Goal: Task Accomplishment & Management: Manage account settings

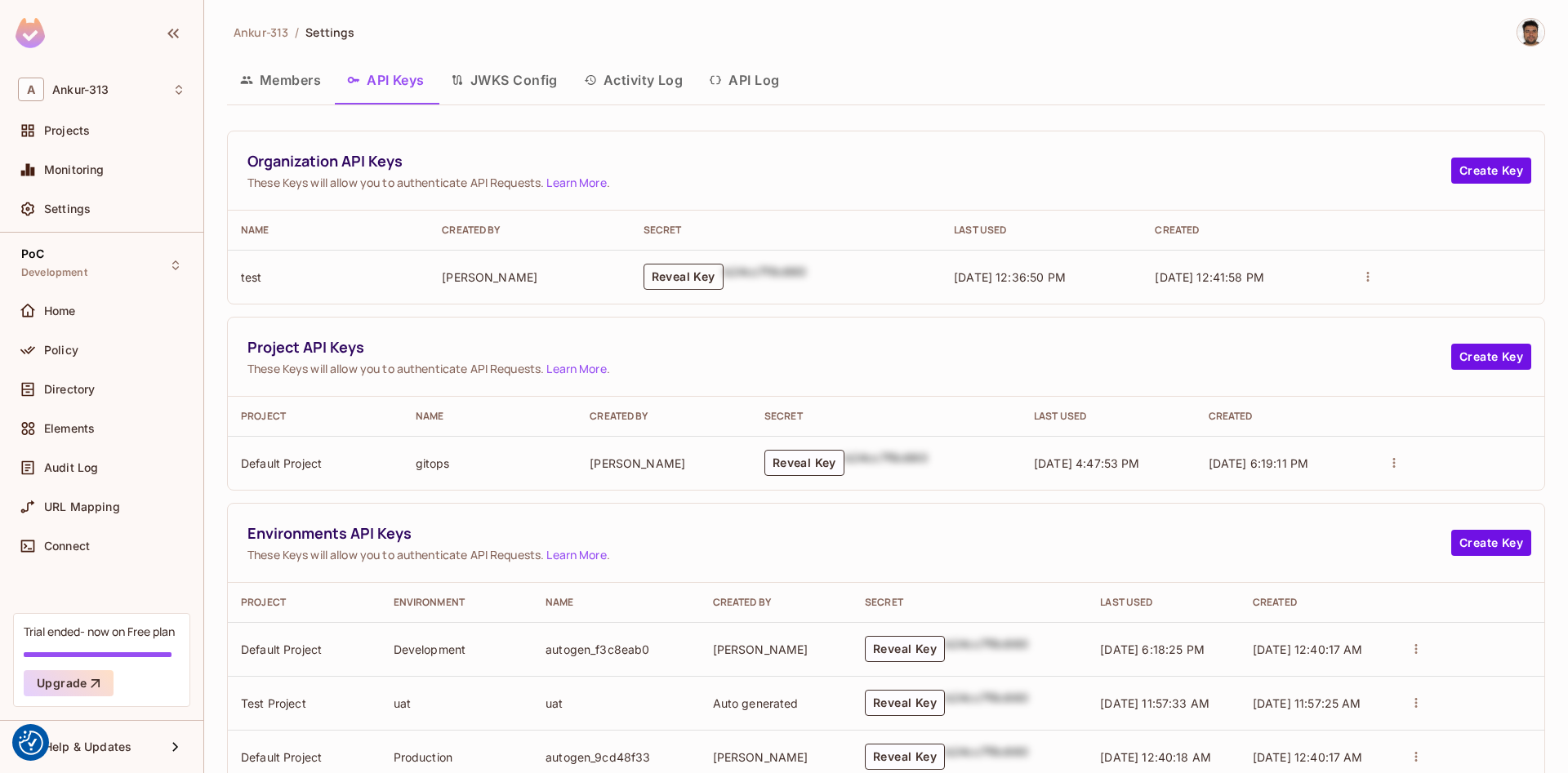
click at [683, 276] on button "Reveal Key" at bounding box center [683, 277] width 80 height 26
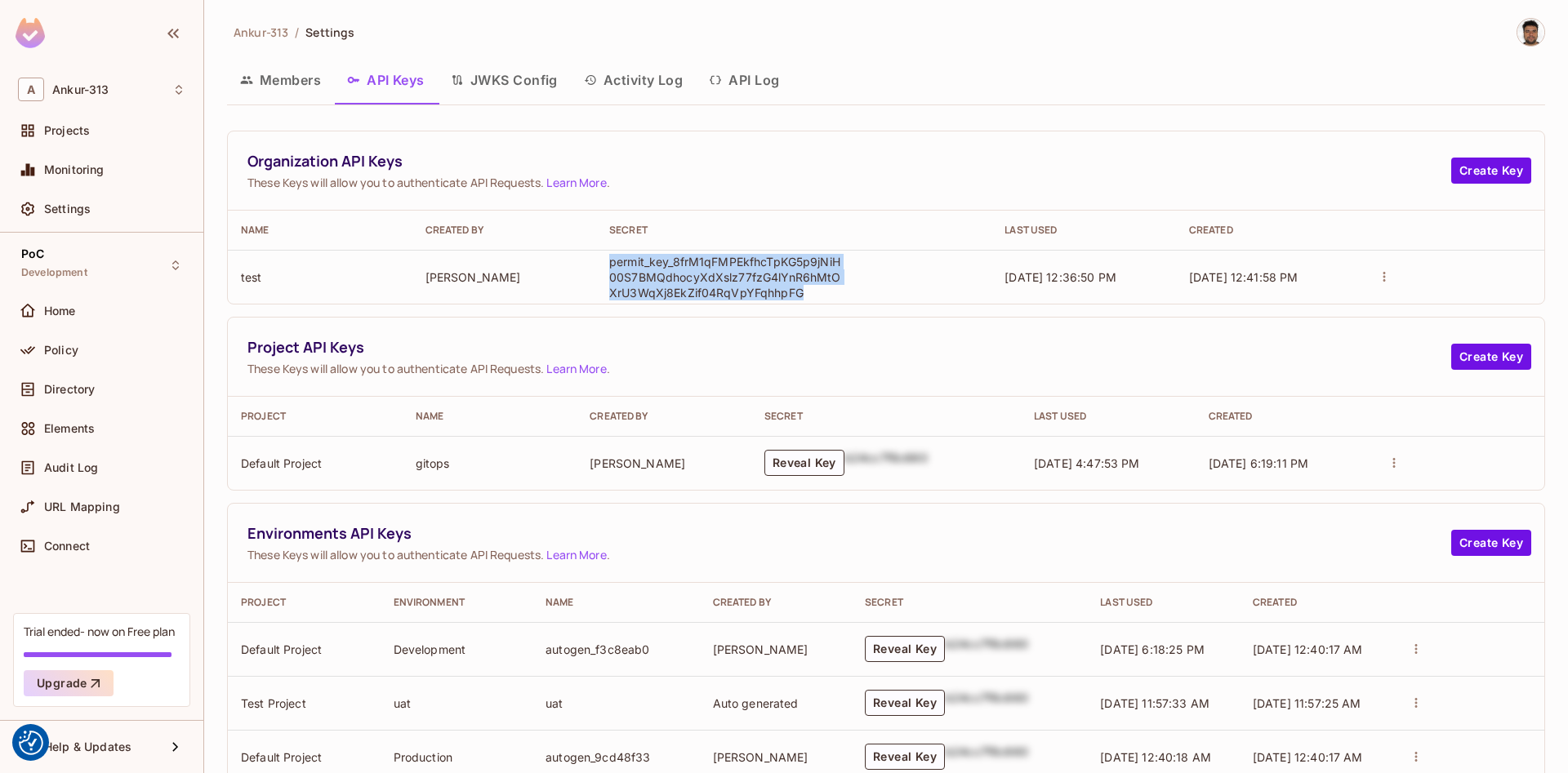
click at [963, 97] on div "Members API Keys JWKS Config Activity Log API Log" at bounding box center [886, 81] width 1318 height 41
click at [1473, 176] on button "Create Key" at bounding box center [1491, 171] width 80 height 26
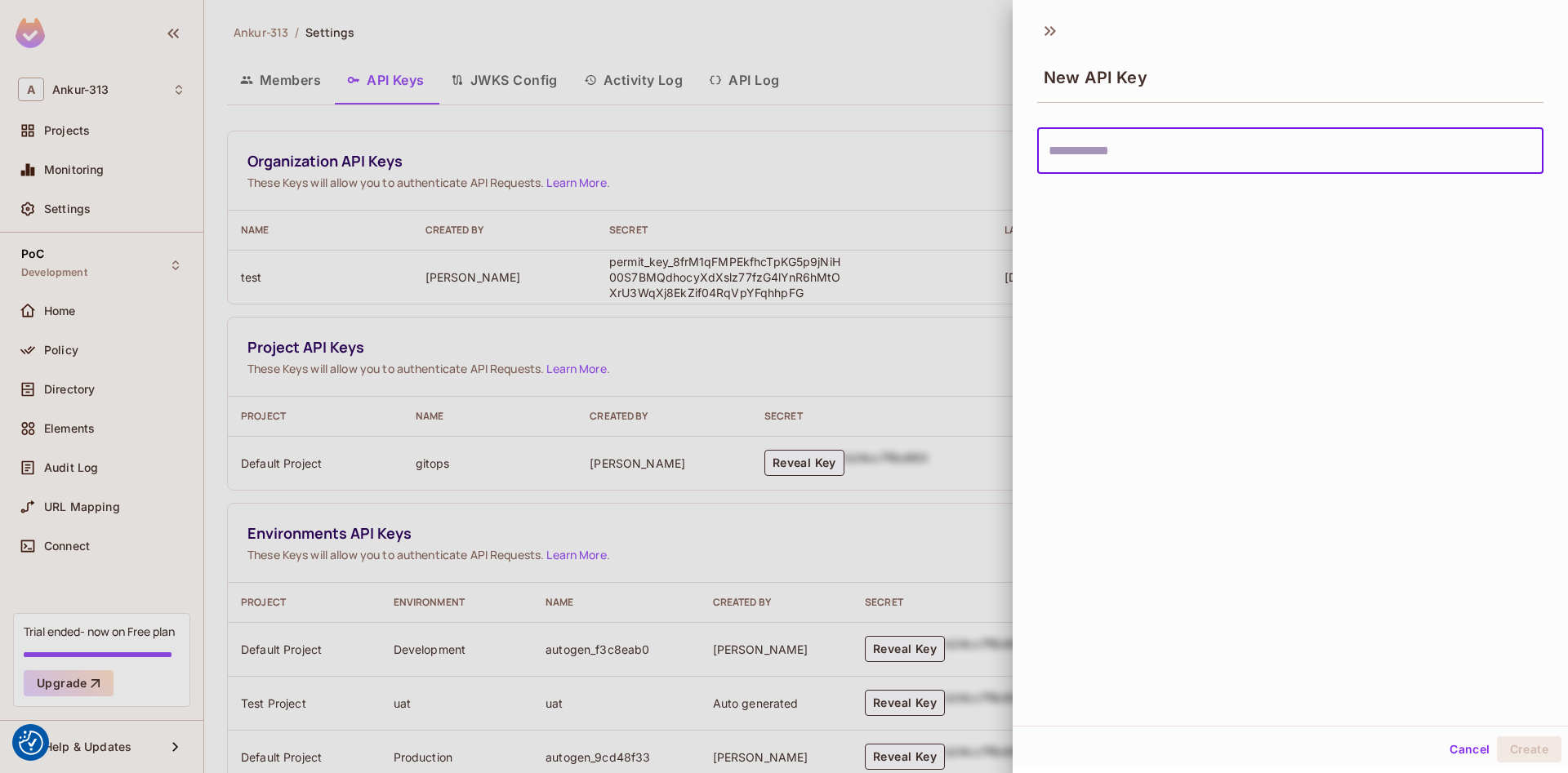
click at [1472, 738] on button "Cancel" at bounding box center [1469, 749] width 53 height 26
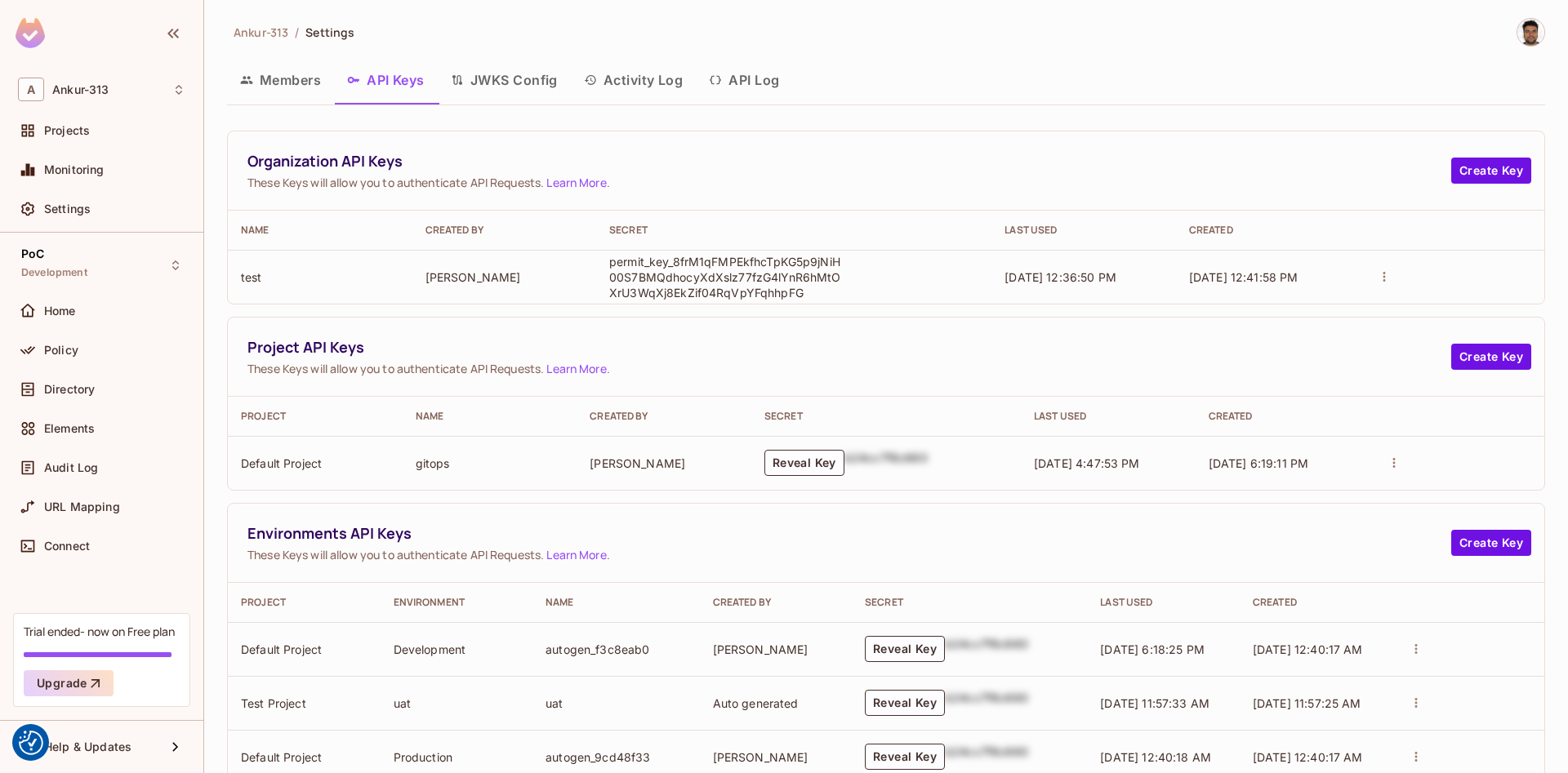
click at [792, 140] on div "Organization API Keys These Keys will allow you to authenticate API Requests. L…" at bounding box center [886, 171] width 1317 height 79
click at [841, 131] on div "Organization API Keys These Keys will allow you to authenticate API Requests. L…" at bounding box center [886, 171] width 1317 height 79
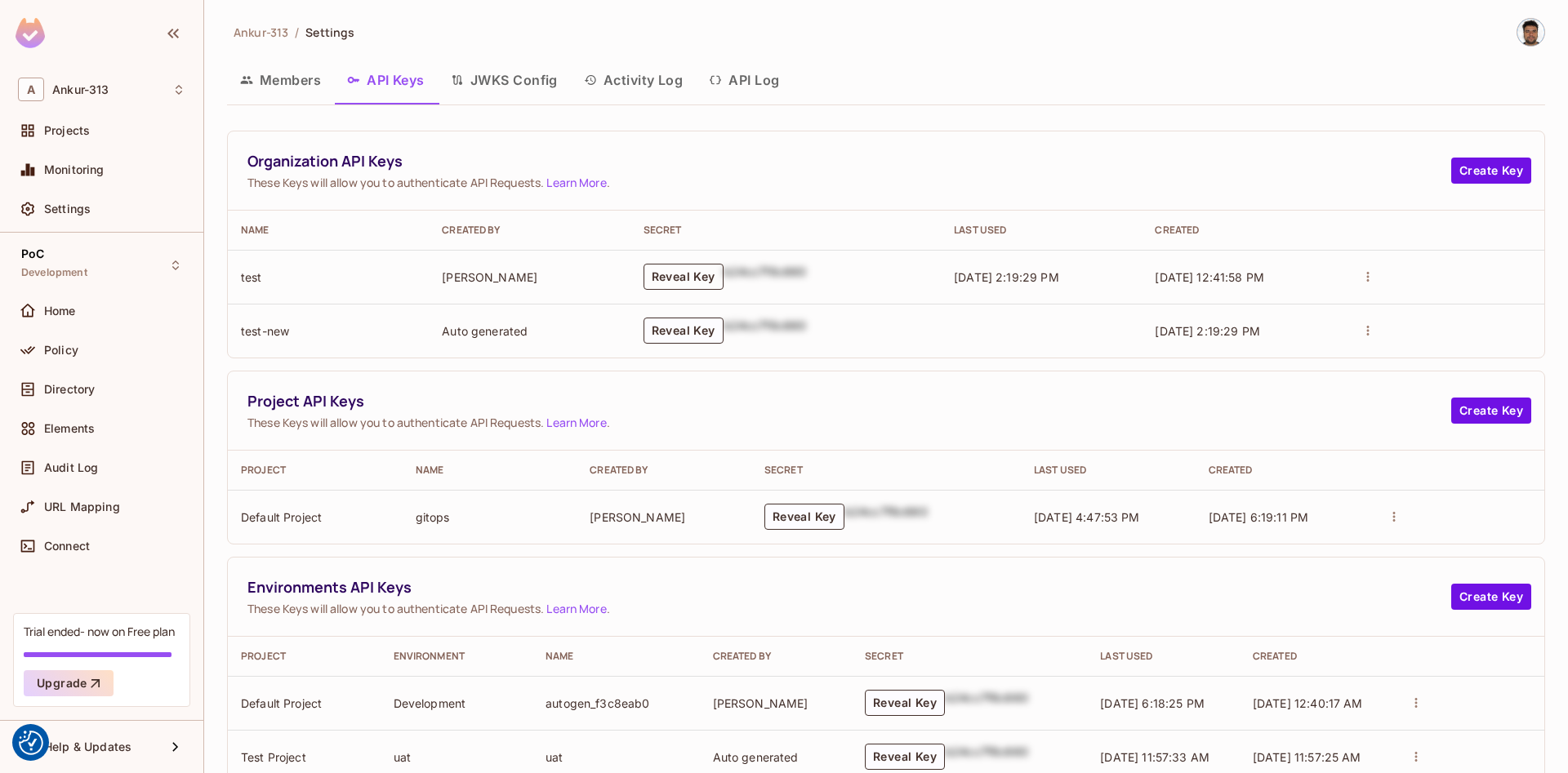
click at [676, 275] on button "Reveal Key" at bounding box center [683, 277] width 80 height 26
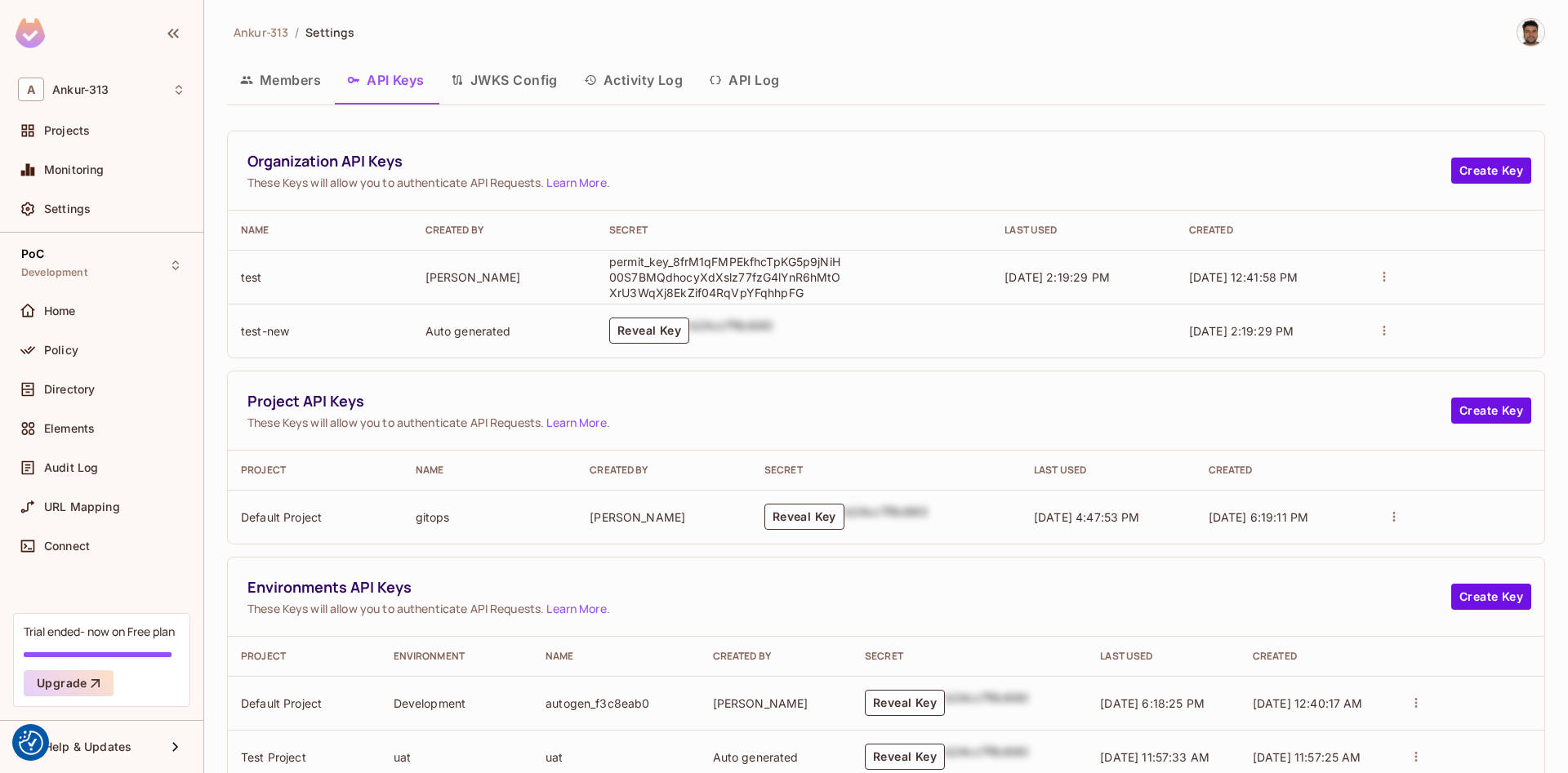
click at [732, 274] on p "permit_key_8frM1qFMPEkfhcTpKG5p9jNiH00S7BMQdhocyXdXslz77fzG4lYnR6hMtOXrU3WqXj8E…" at bounding box center [727, 277] width 237 height 47
click at [646, 330] on button "Reveal Key" at bounding box center [648, 331] width 80 height 26
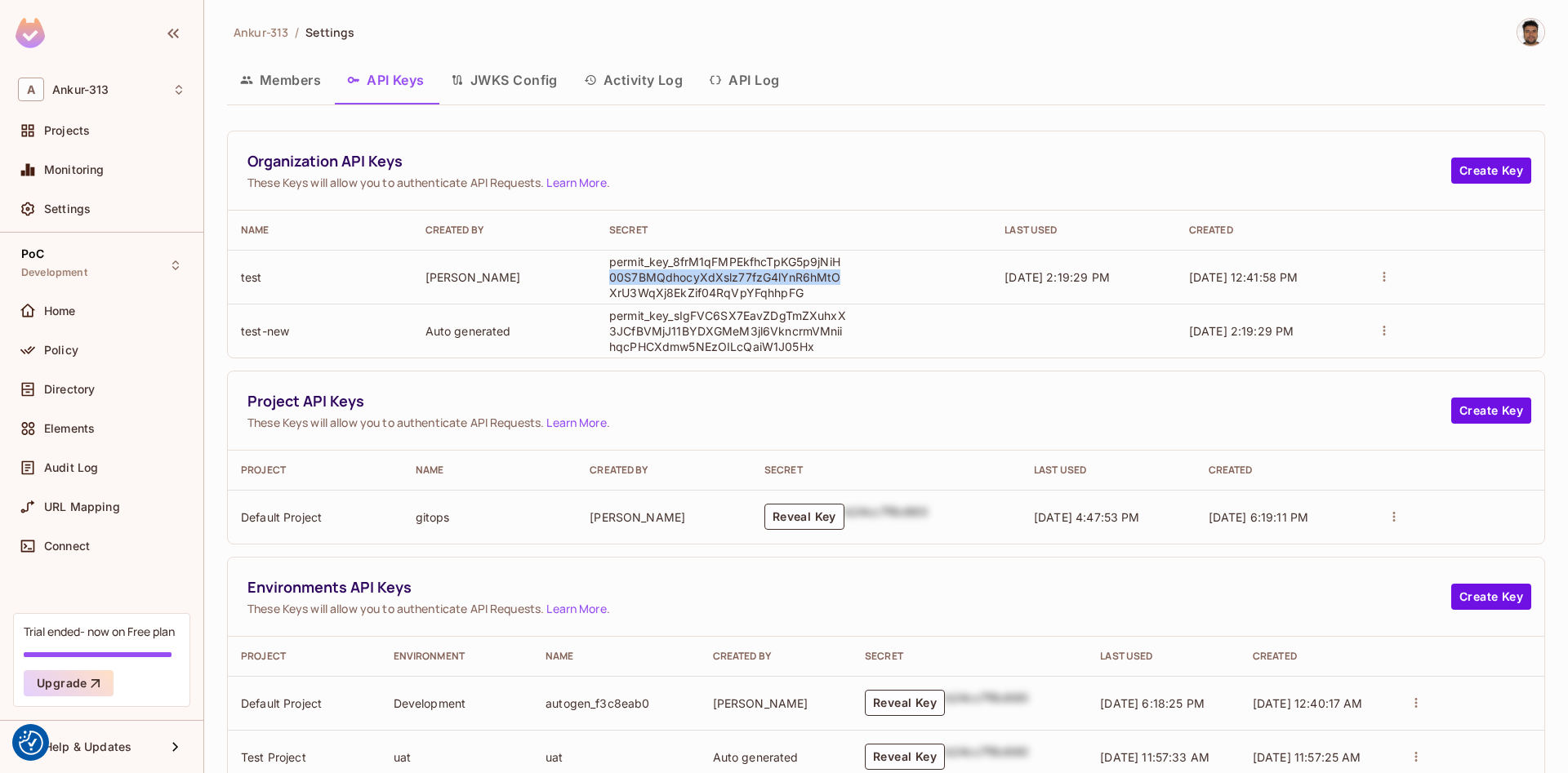
click at [736, 286] on p "permit_key_8frM1qFMPEkfhcTpKG5p9jNiH00S7BMQdhocyXdXslz77fzG4lYnR6hMtOXrU3WqXj8E…" at bounding box center [727, 277] width 237 height 47
click at [734, 278] on p "permit_key_8frM1qFMPEkfhcTpKG5p9jNiH00S7BMQdhocyXdXslz77fzG4lYnR6hMtOXrU3WqXj8E…" at bounding box center [727, 277] width 237 height 47
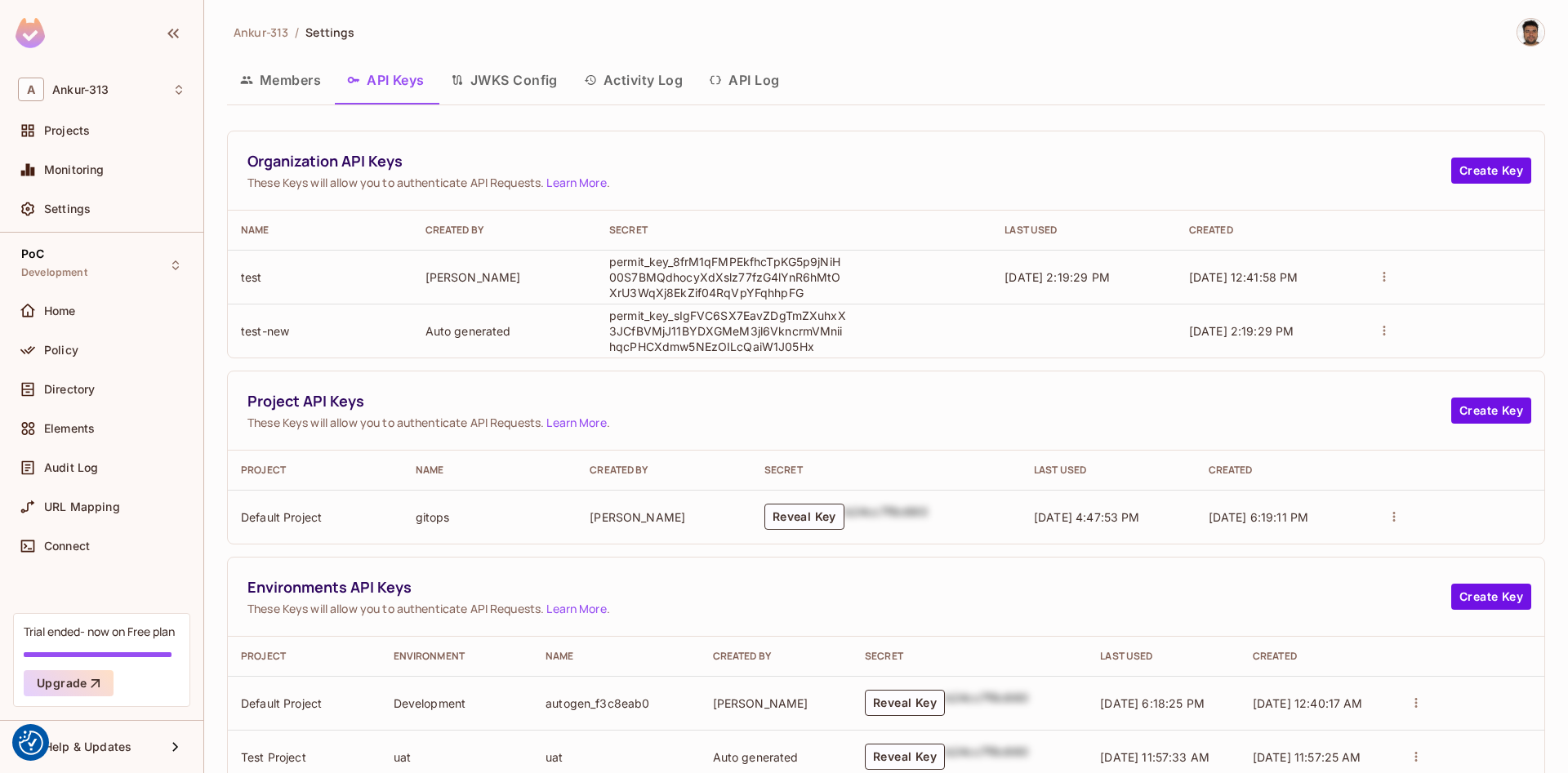
click at [713, 341] on p "permit_key_sIgFVC6SX7EavZDgTmZXuhxX3JCfBVMjJ11BYDXGMeM3jl6VkncrmVMniihqcPHCXdmw…" at bounding box center [727, 331] width 237 height 47
click at [968, 113] on div "Ankur-313 / Settings Members API Keys JWKS Config Activity Log API Log Organiza…" at bounding box center [886, 650] width 1318 height 1264
click at [1378, 332] on icon "actions" at bounding box center [1384, 330] width 15 height 15
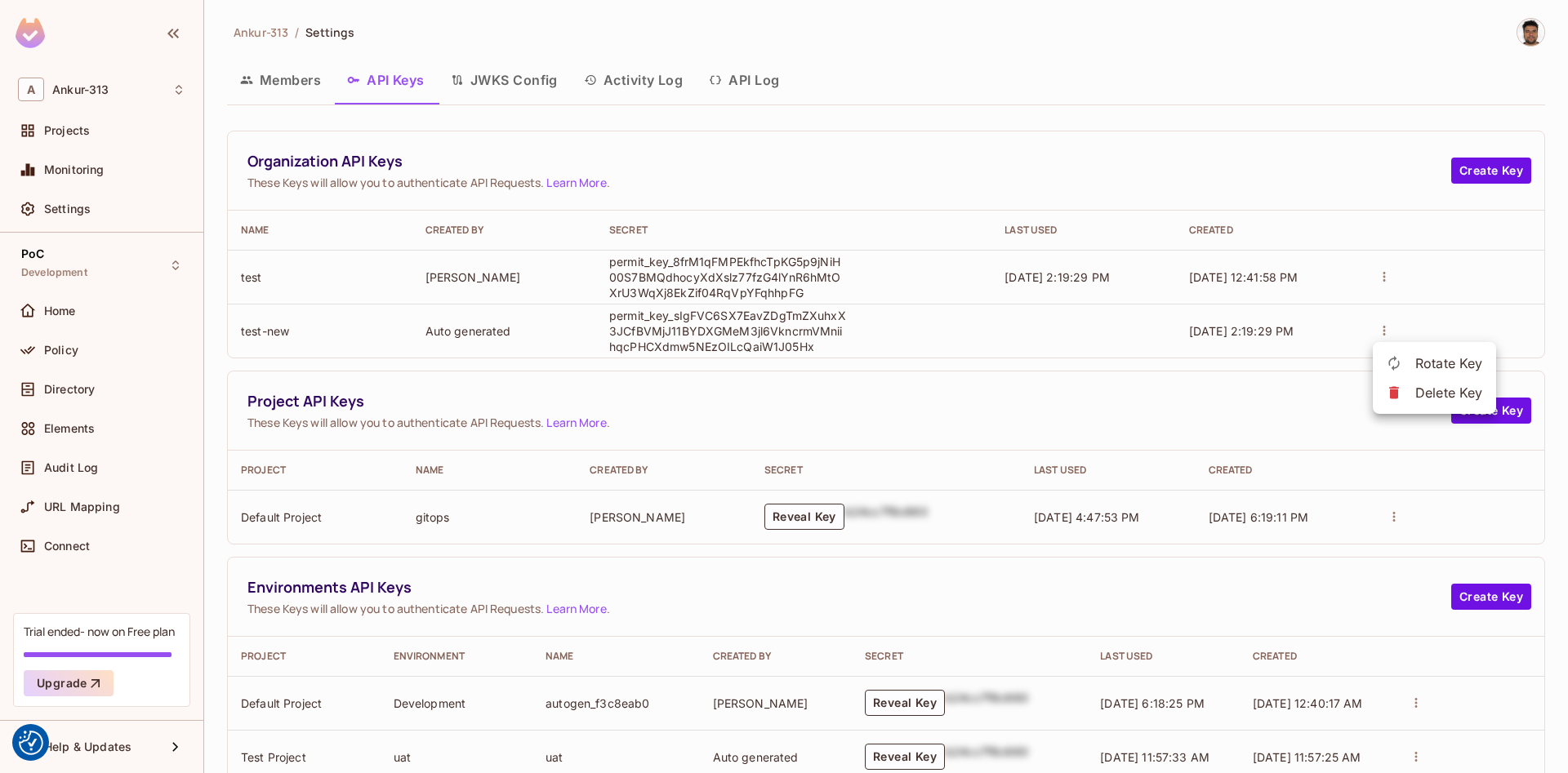
click at [1397, 392] on icon at bounding box center [1394, 393] width 10 height 12
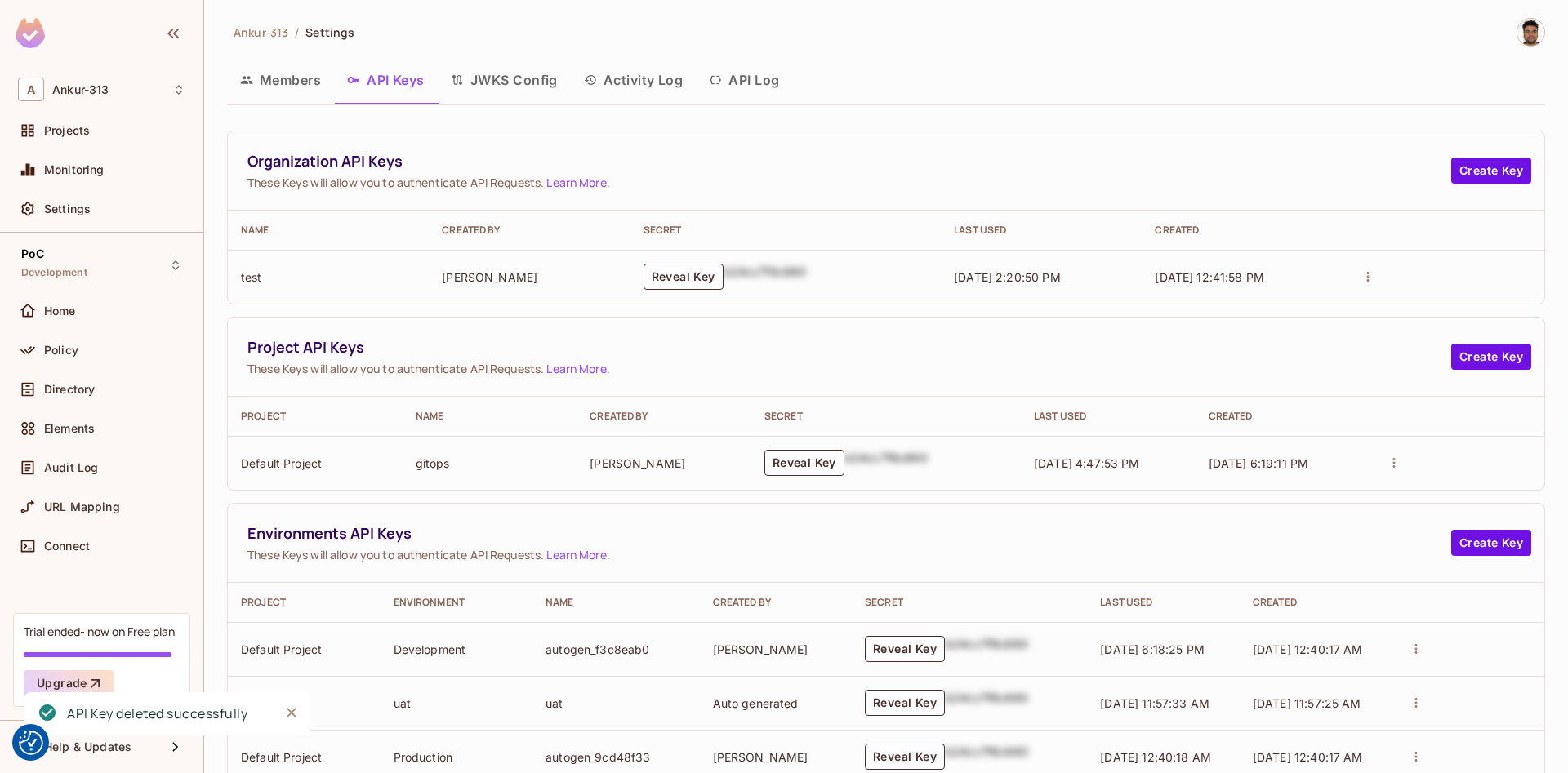
click at [1092, 82] on div "Members API Keys JWKS Config Activity Log API Log" at bounding box center [886, 81] width 1318 height 41
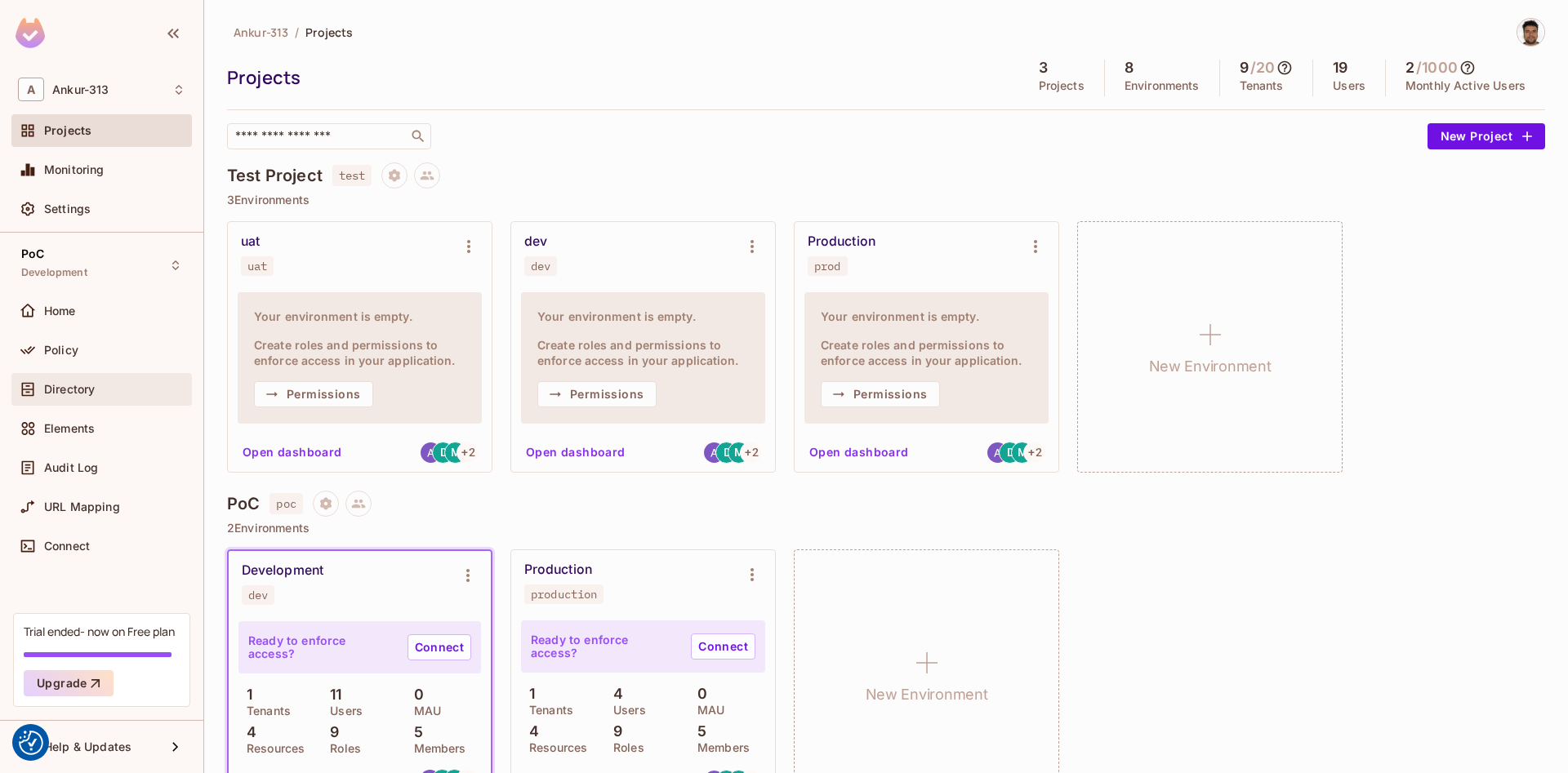
click at [52, 390] on span "Directory" at bounding box center [70, 389] width 51 height 13
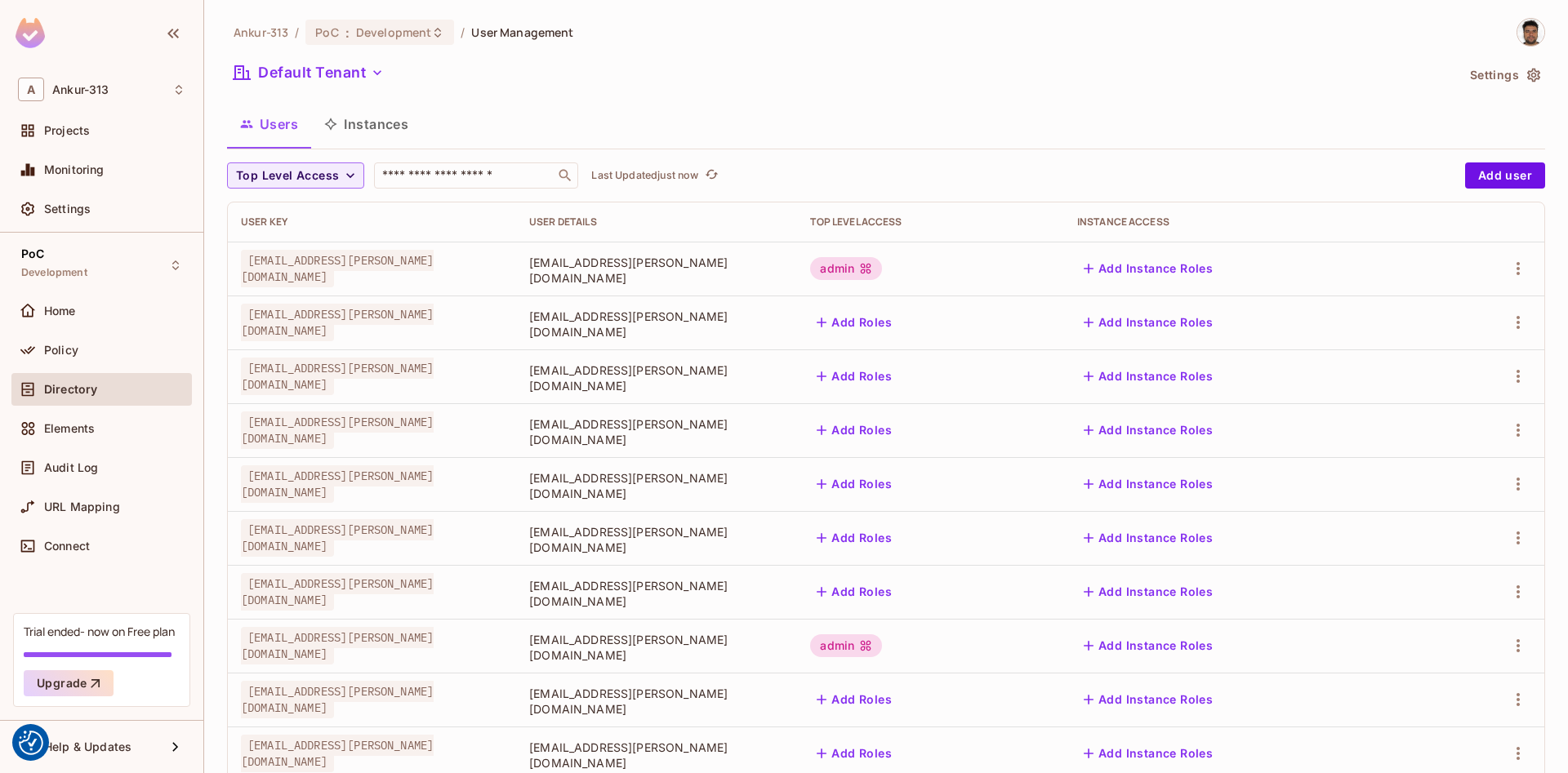
click at [384, 118] on button "Instances" at bounding box center [367, 124] width 110 height 41
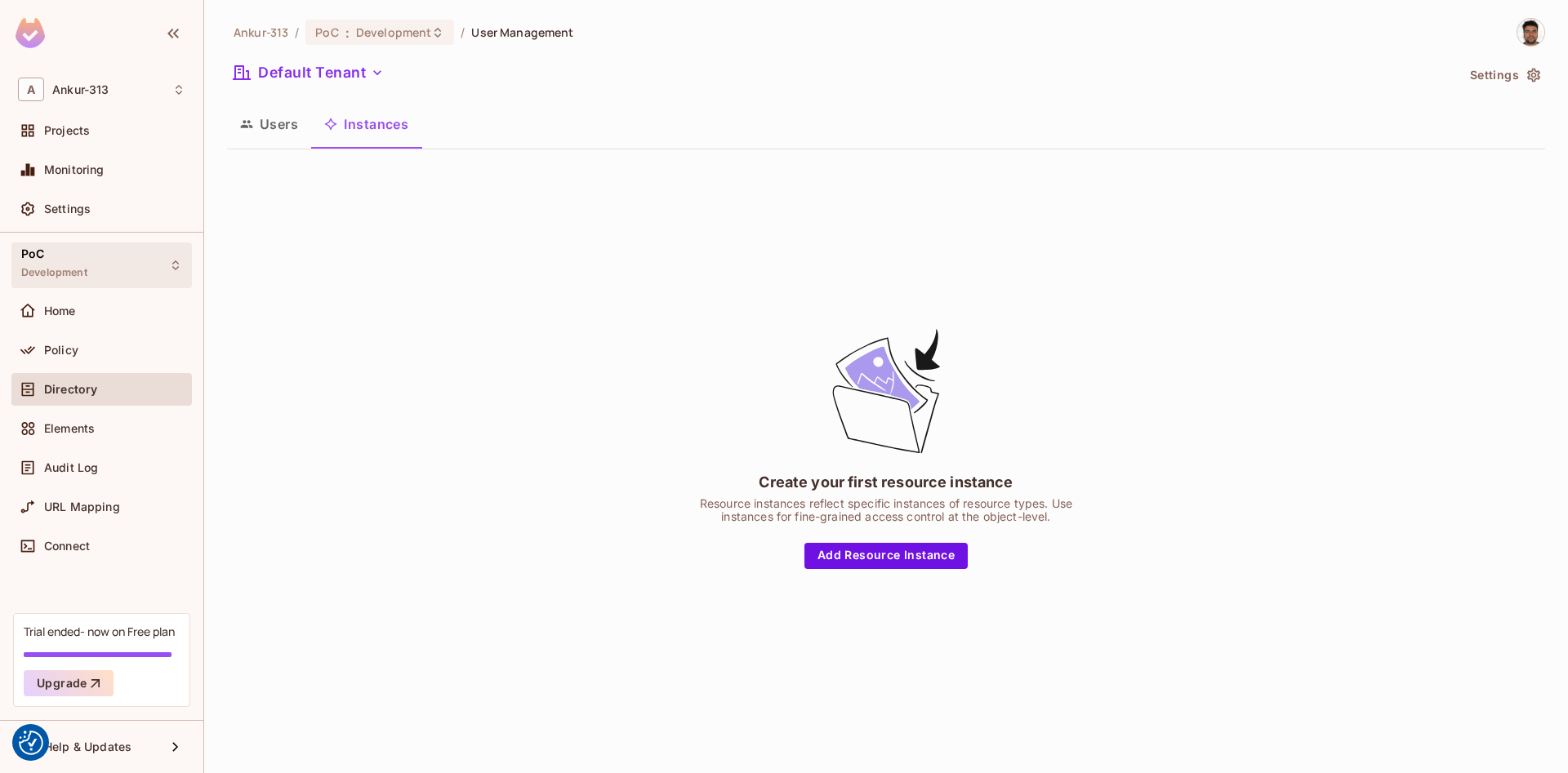
click at [112, 265] on div "PoC Development" at bounding box center [102, 265] width 181 height 45
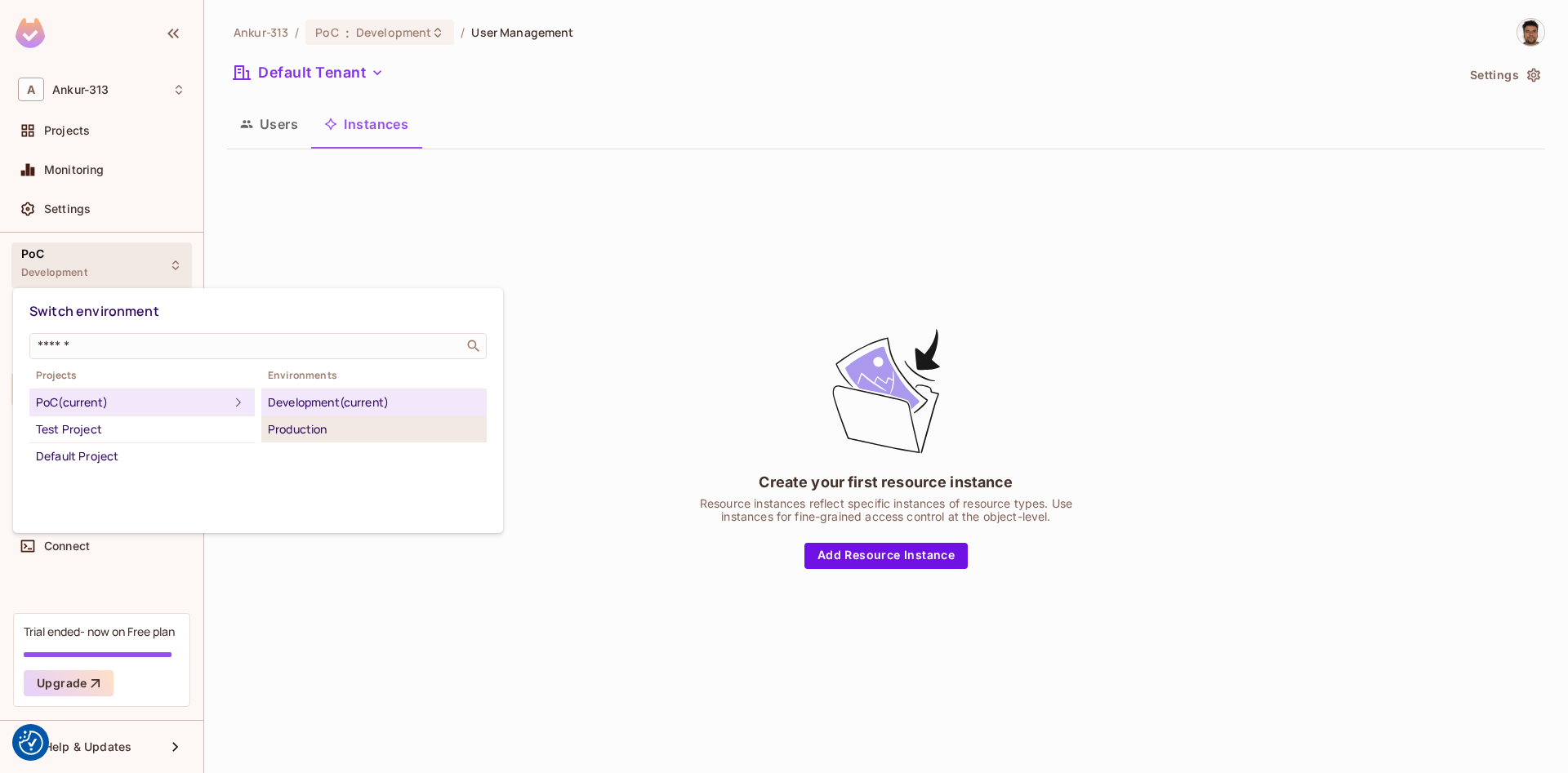
click at [319, 439] on li "Production" at bounding box center [374, 430] width 225 height 26
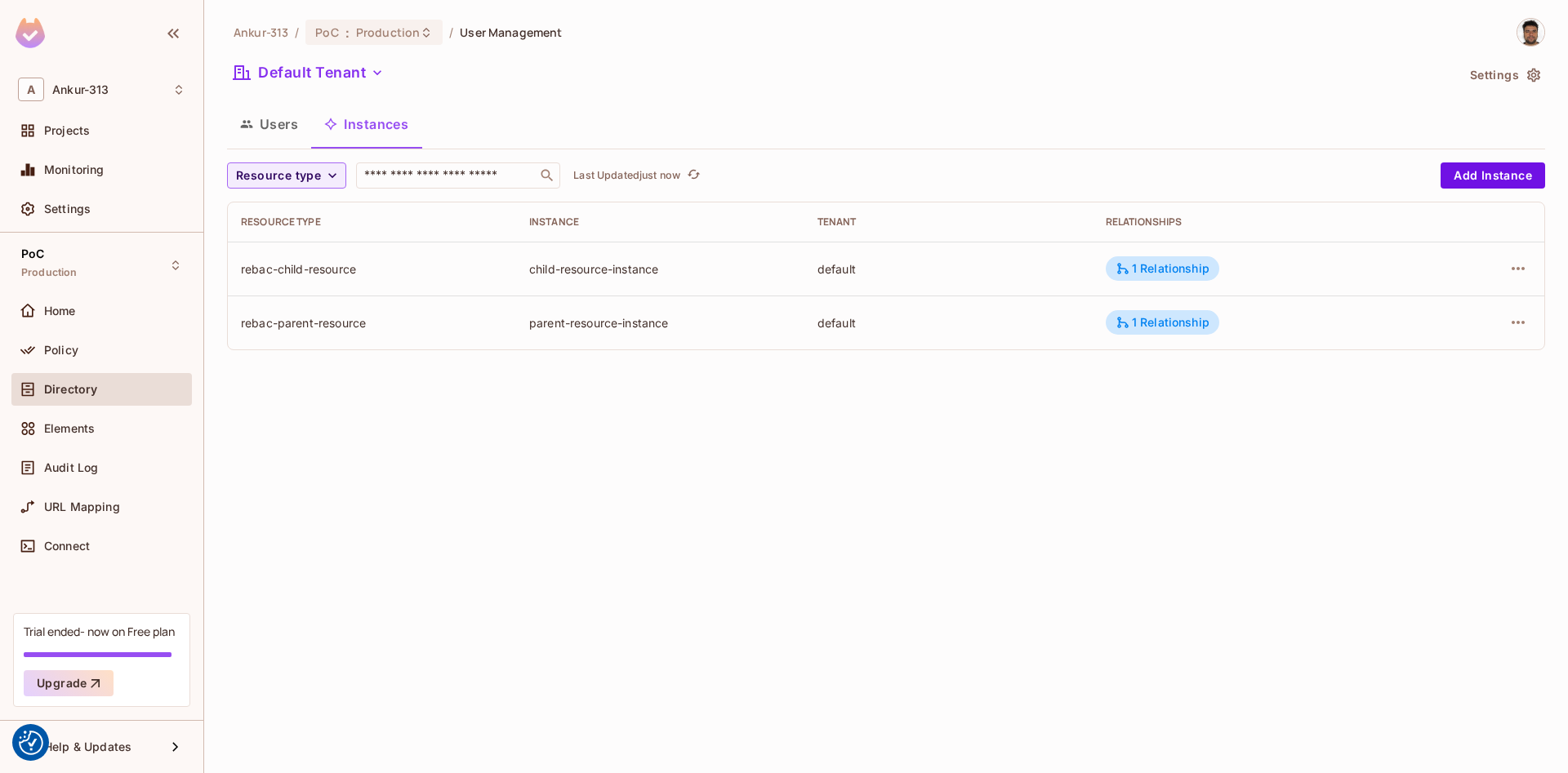
click at [693, 637] on div "Ankur-313 / PoC : Production / User Management Default Tenant Settings Users In…" at bounding box center [885, 386] width 1363 height 773
click at [1130, 275] on icon at bounding box center [1123, 269] width 15 height 15
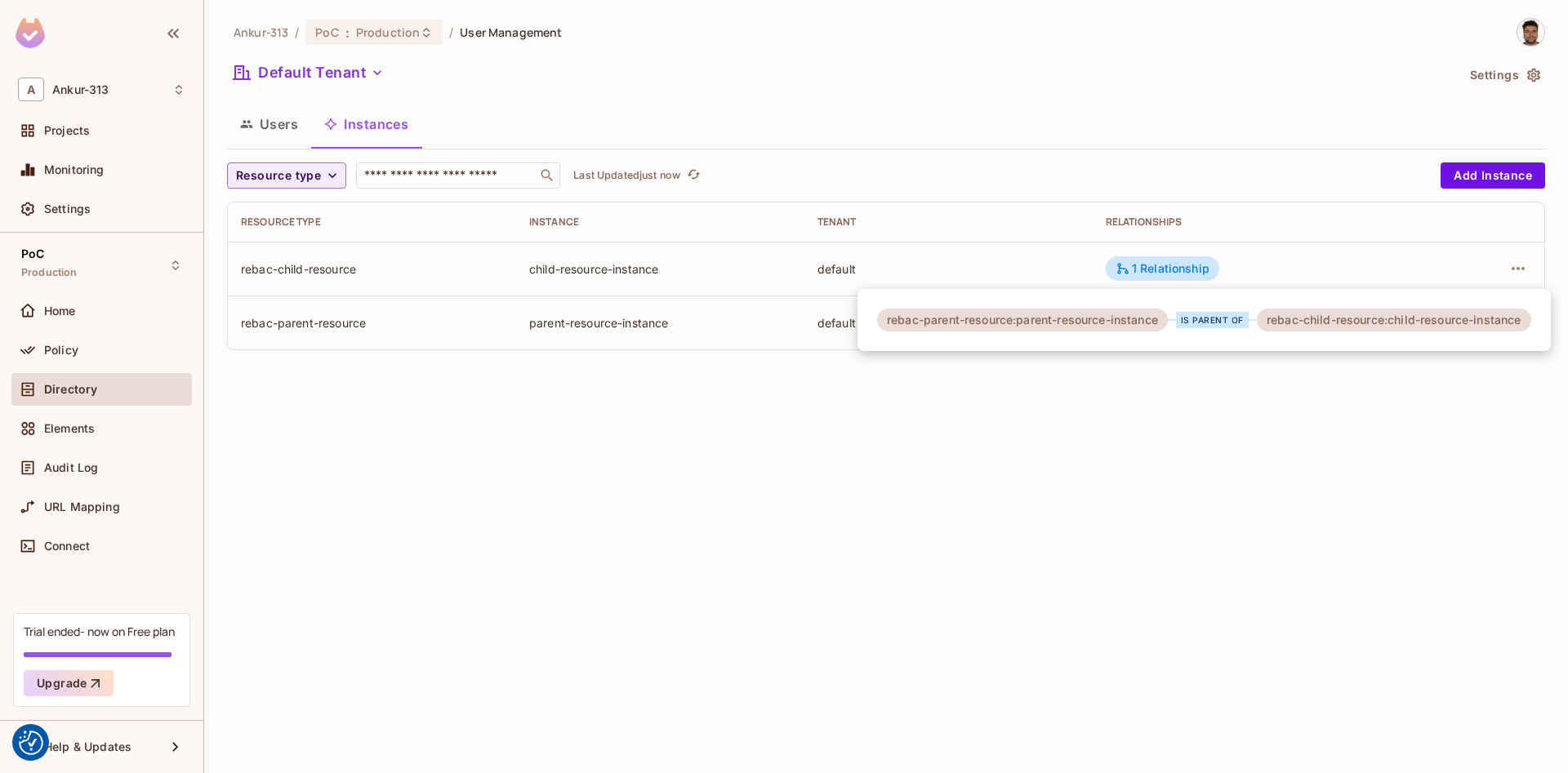
click at [1009, 435] on div at bounding box center [784, 386] width 1568 height 773
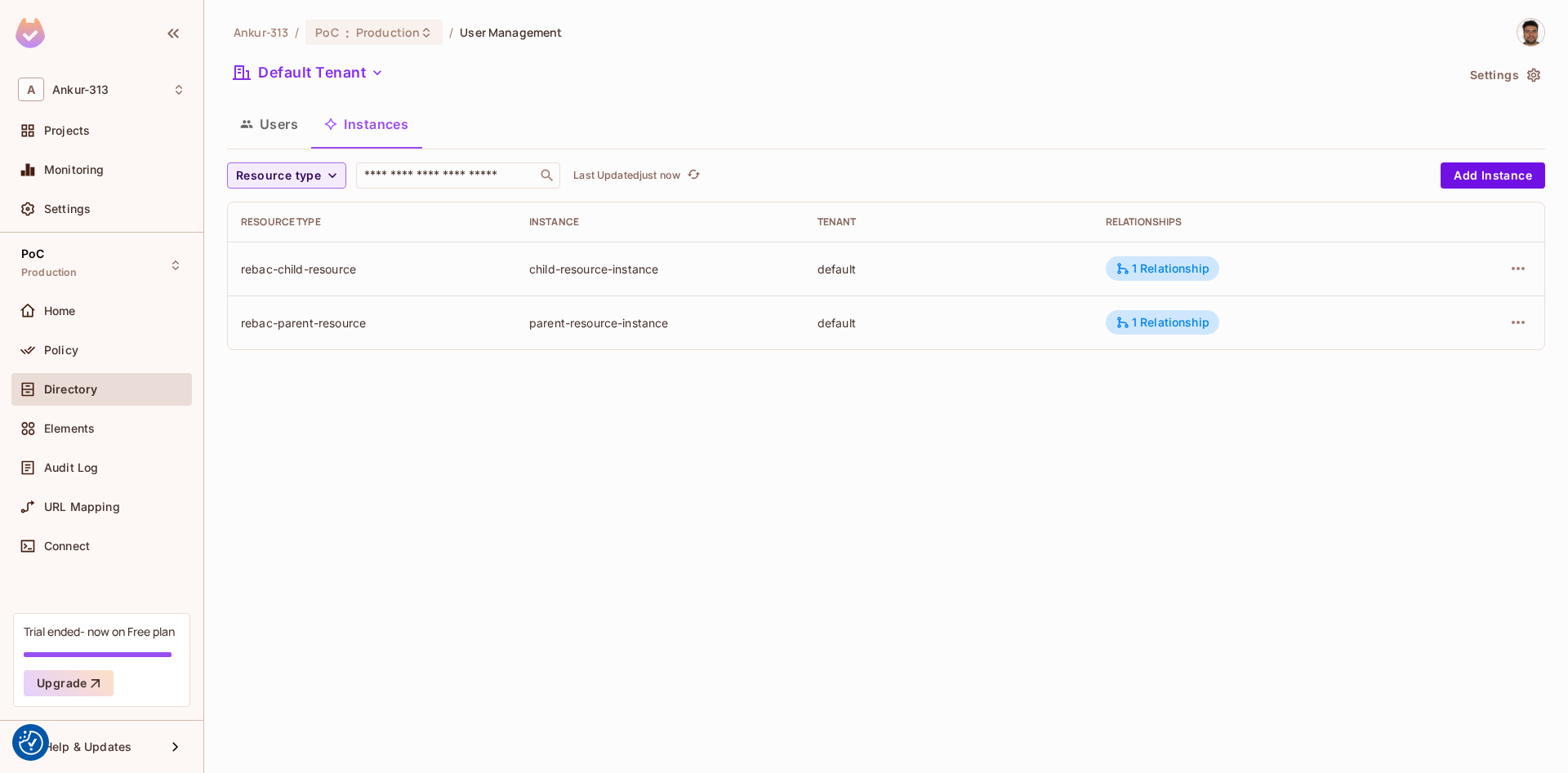
click at [281, 123] on button "Users" at bounding box center [269, 124] width 84 height 41
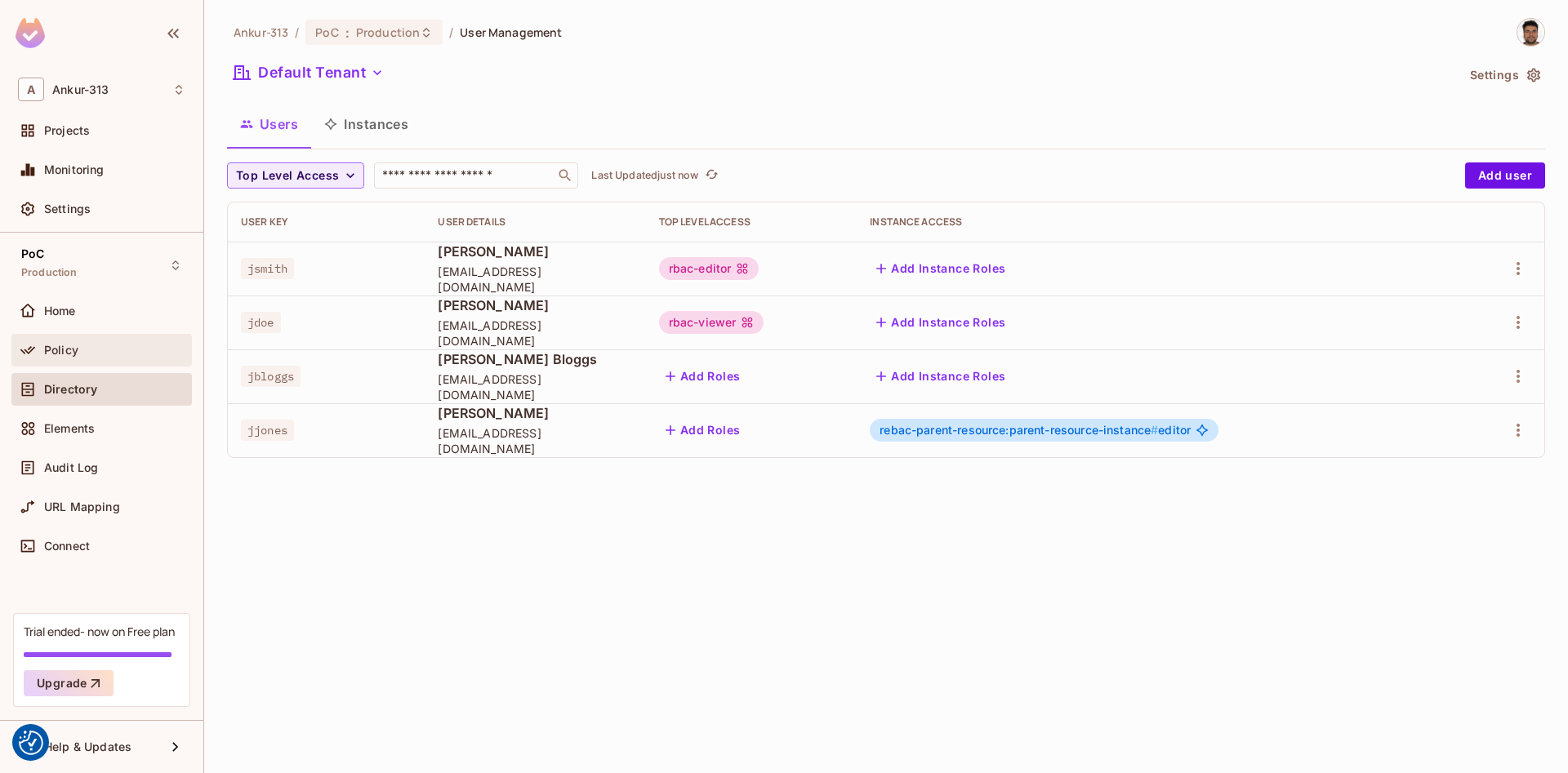
click at [56, 355] on span "Policy" at bounding box center [62, 350] width 35 height 13
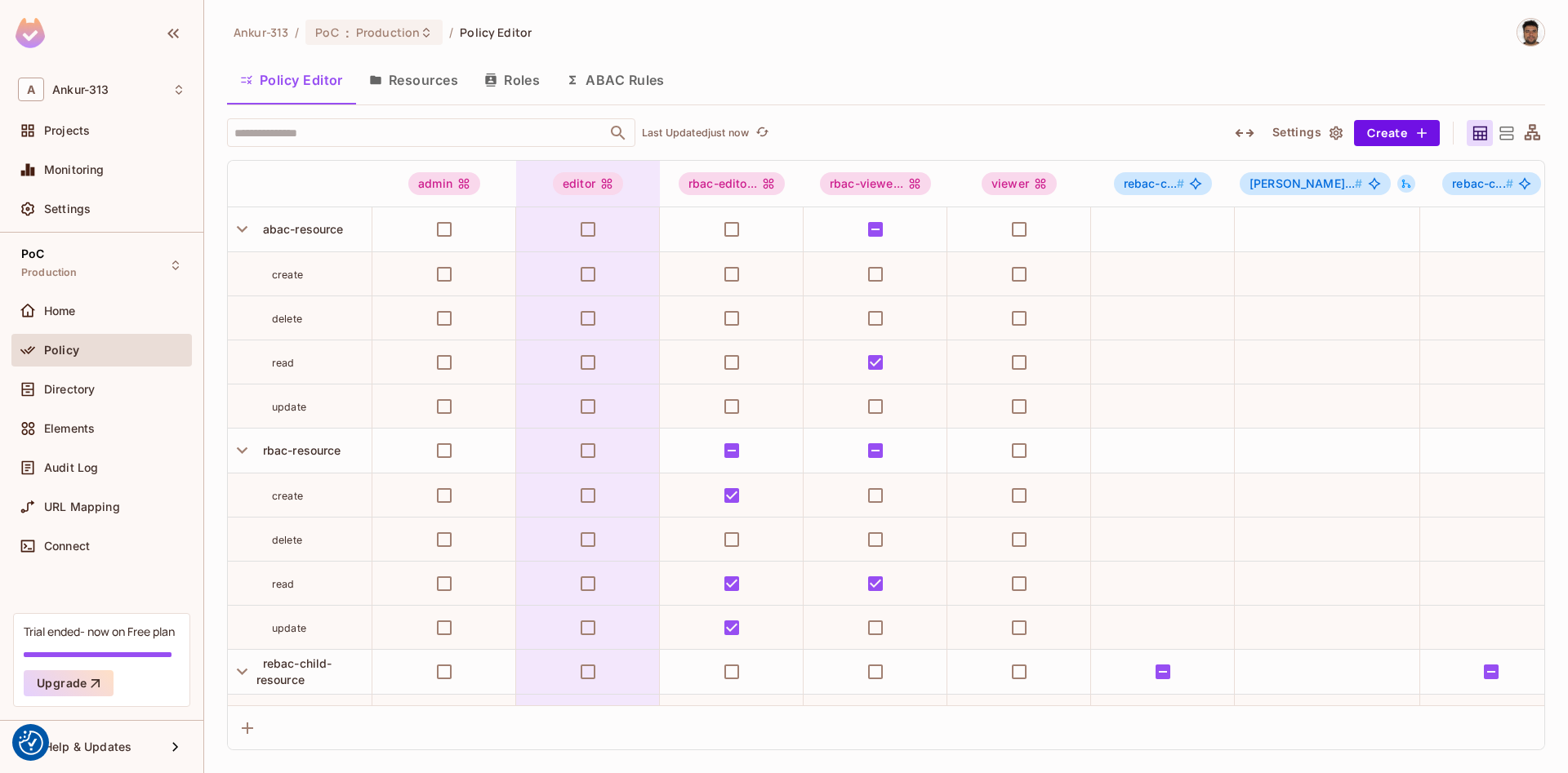
scroll to position [608, 0]
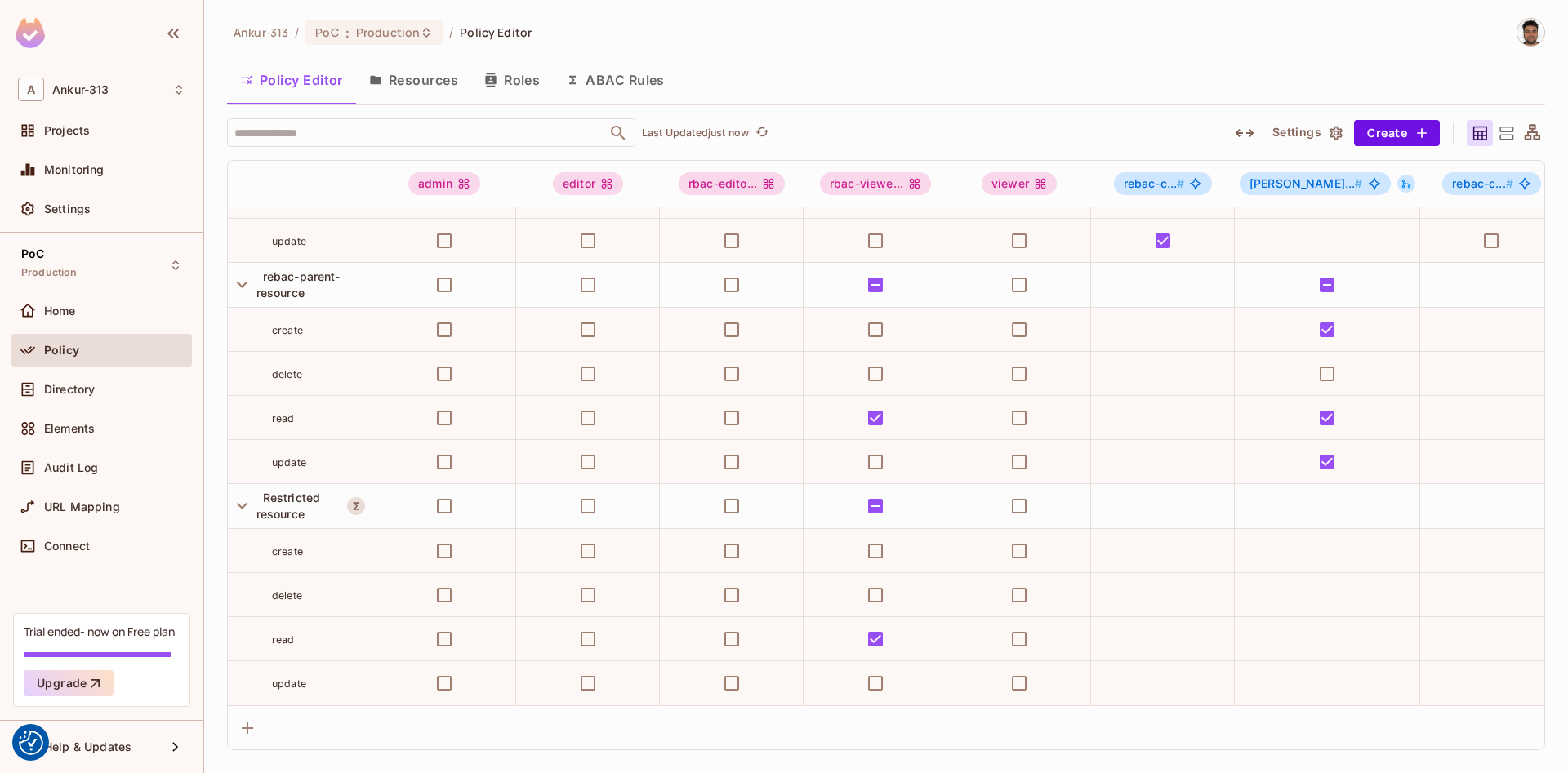
click at [419, 85] on button "Resources" at bounding box center [413, 81] width 115 height 41
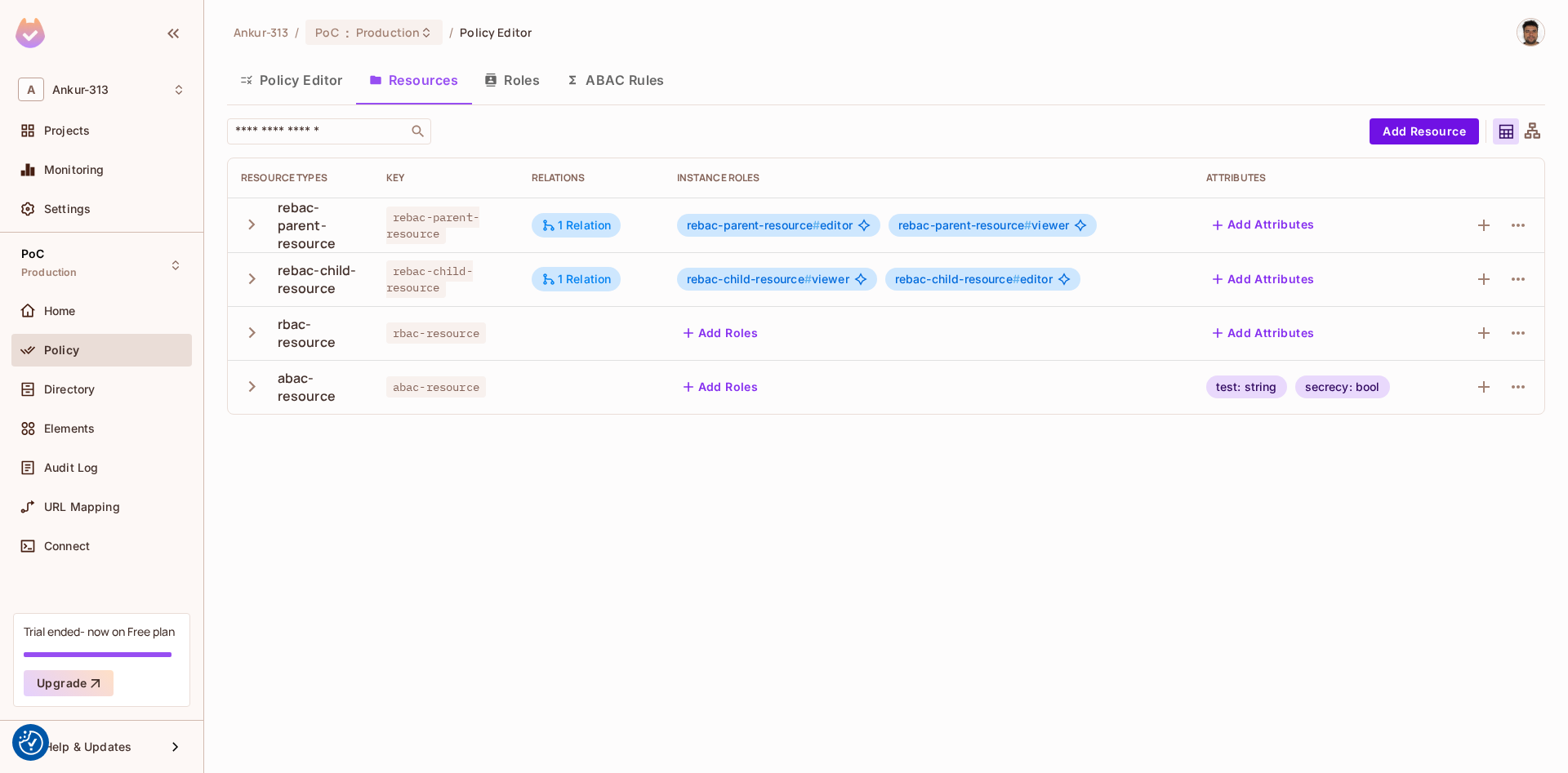
click at [249, 283] on icon "button" at bounding box center [252, 278] width 7 height 11
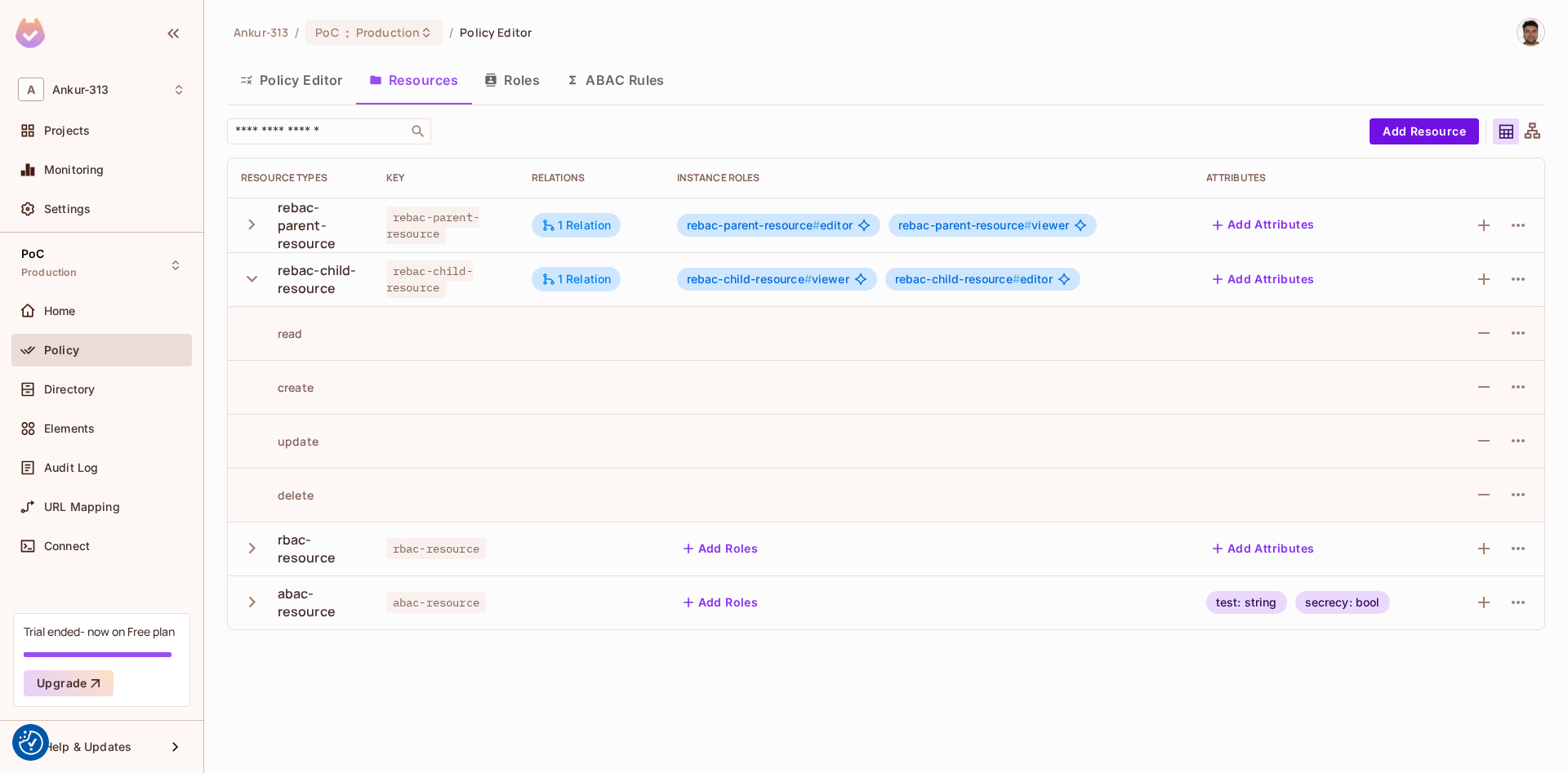
click at [249, 283] on icon "button" at bounding box center [251, 278] width 22 height 22
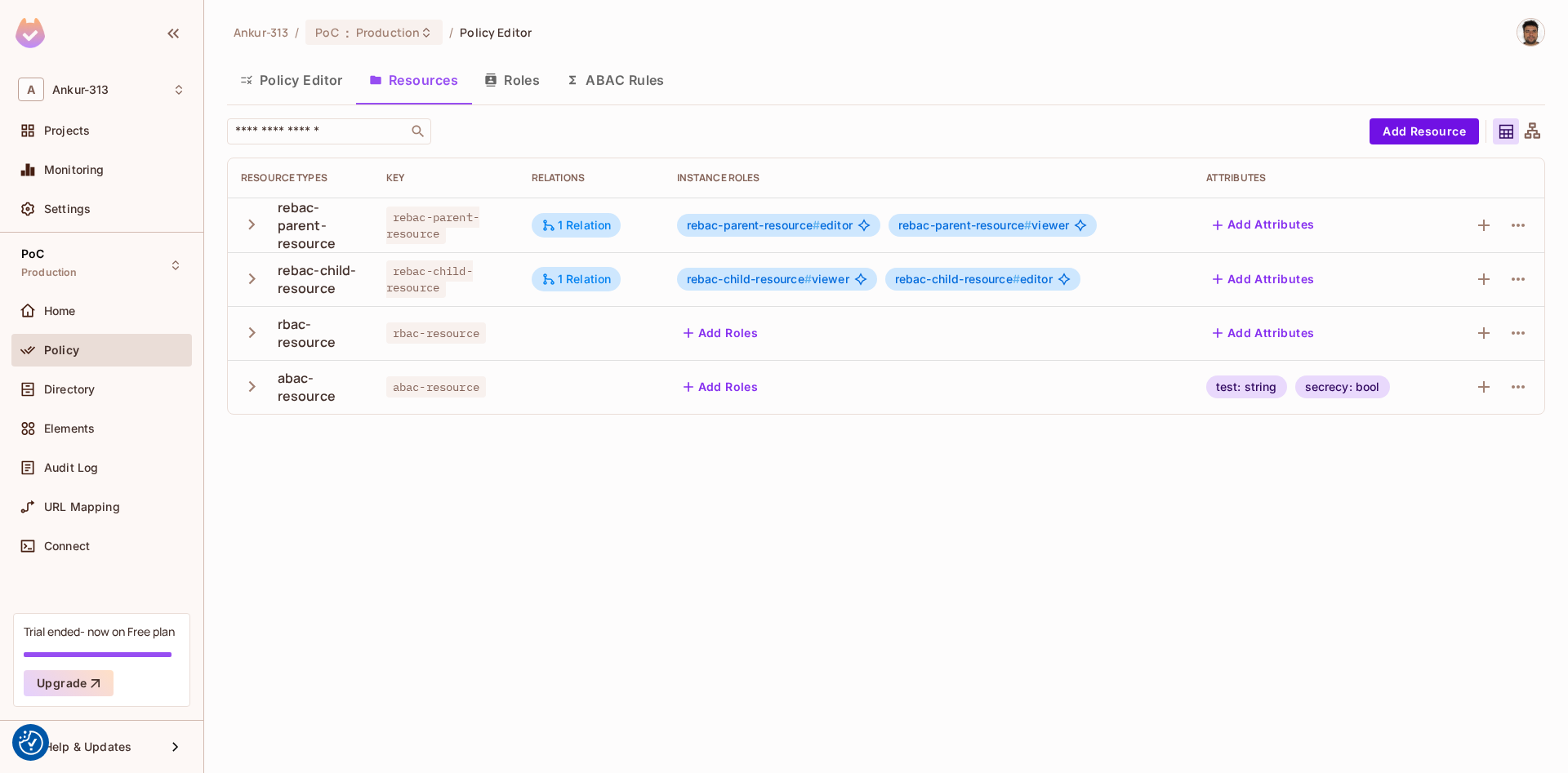
click at [609, 71] on button "ABAC Rules" at bounding box center [616, 81] width 125 height 41
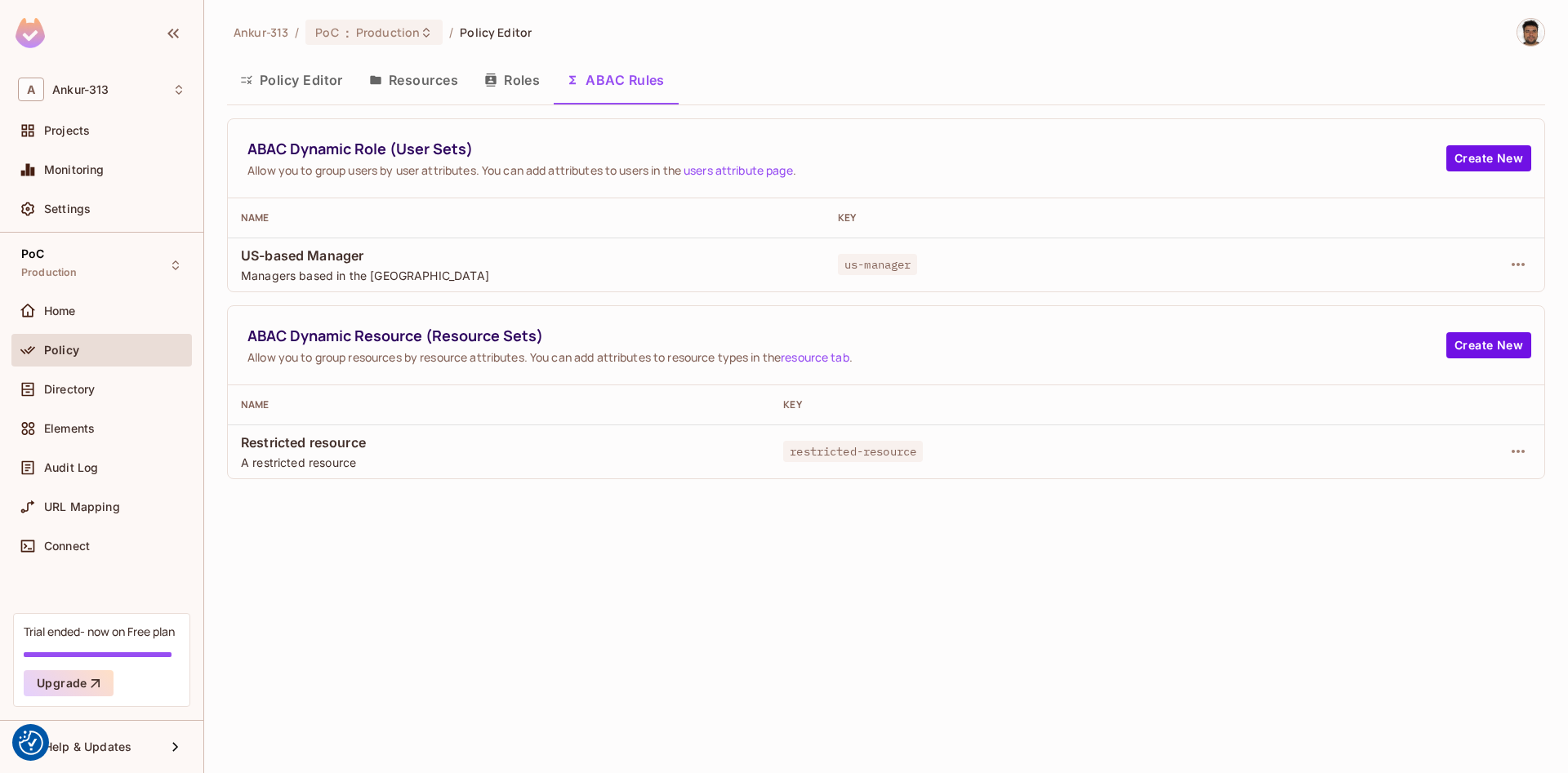
click at [502, 83] on button "Roles" at bounding box center [511, 81] width 81 height 41
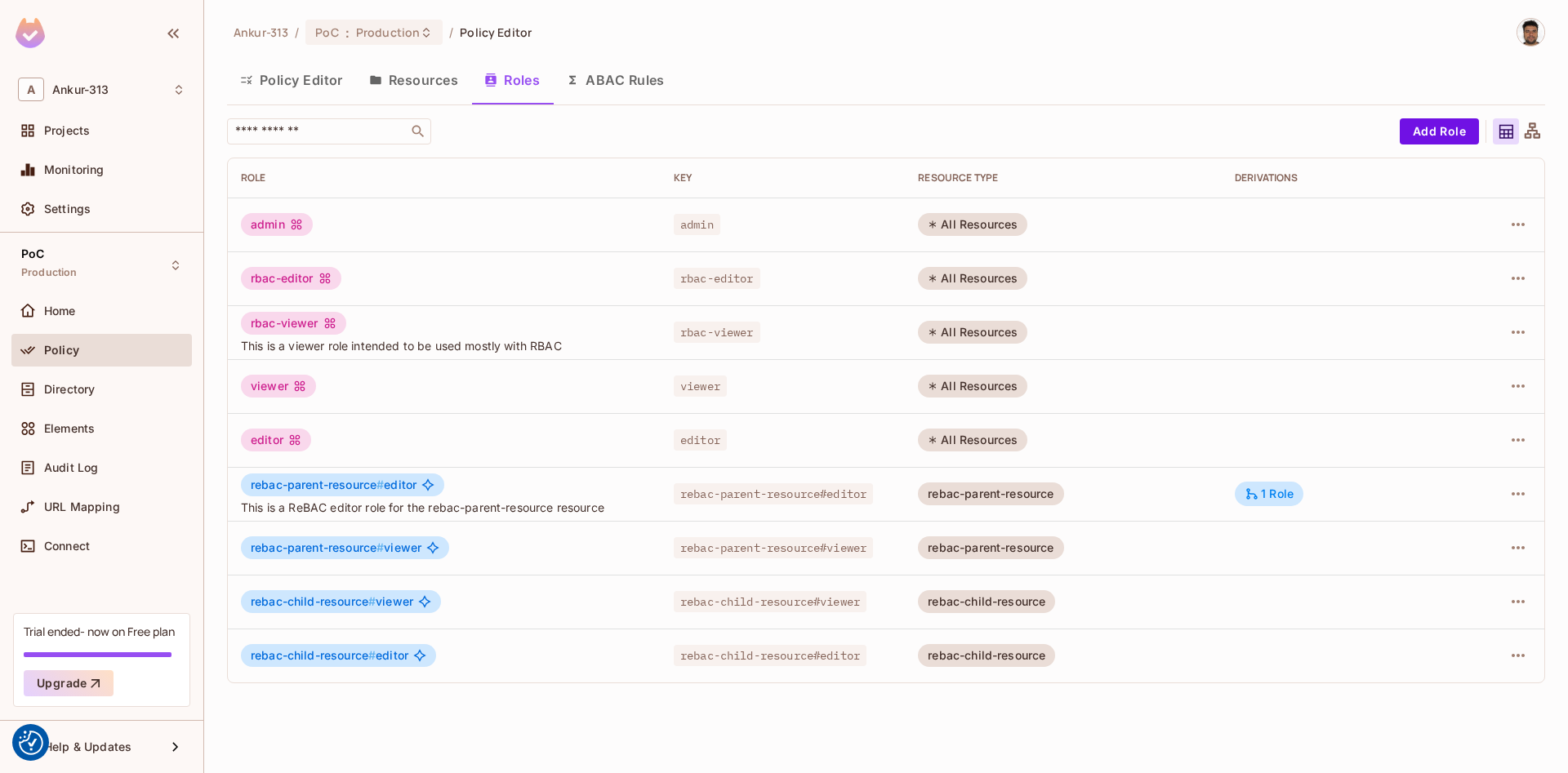
click at [422, 90] on button "Resources" at bounding box center [413, 81] width 115 height 41
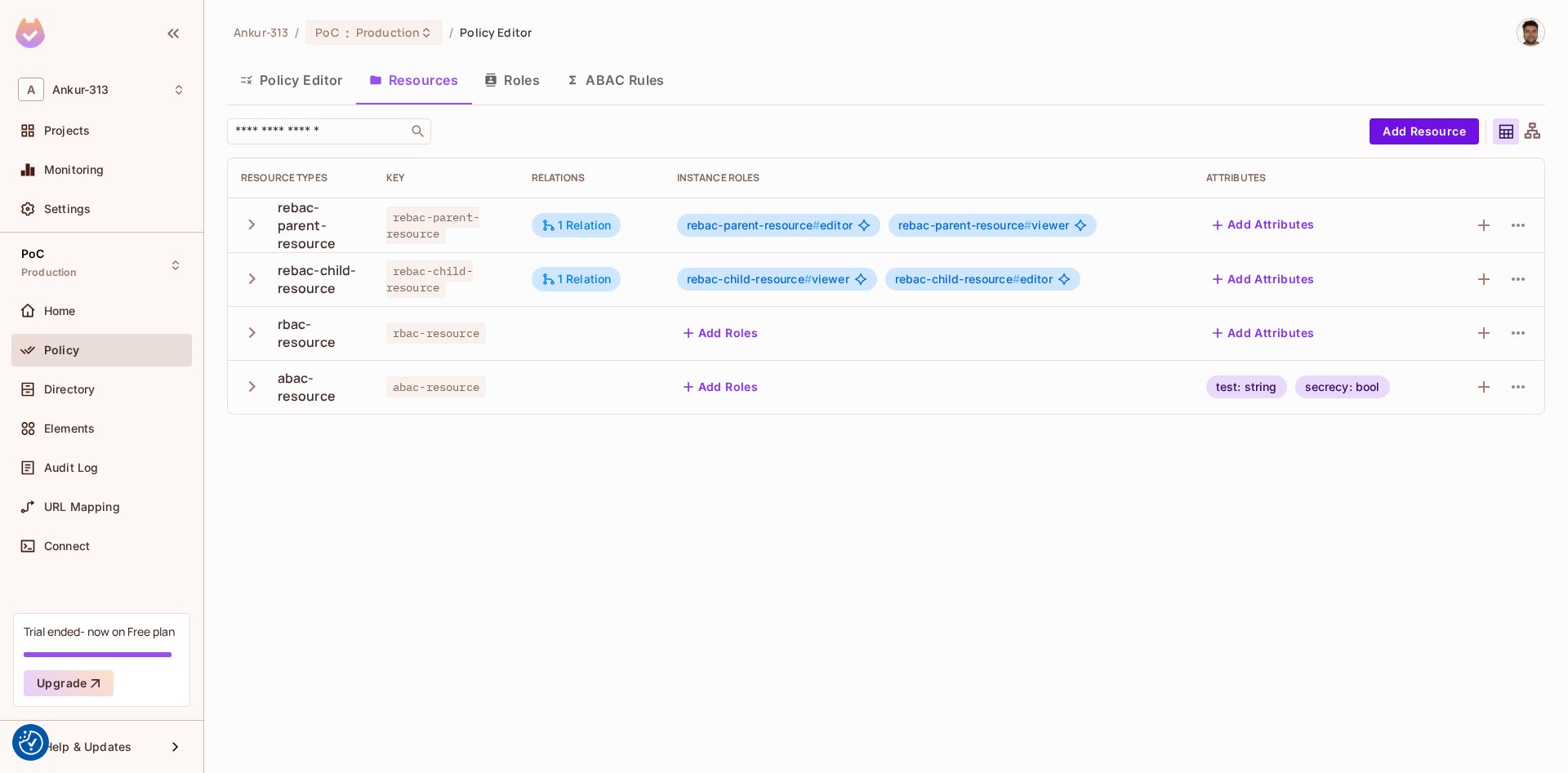
click at [318, 80] on button "Policy Editor" at bounding box center [291, 81] width 129 height 41
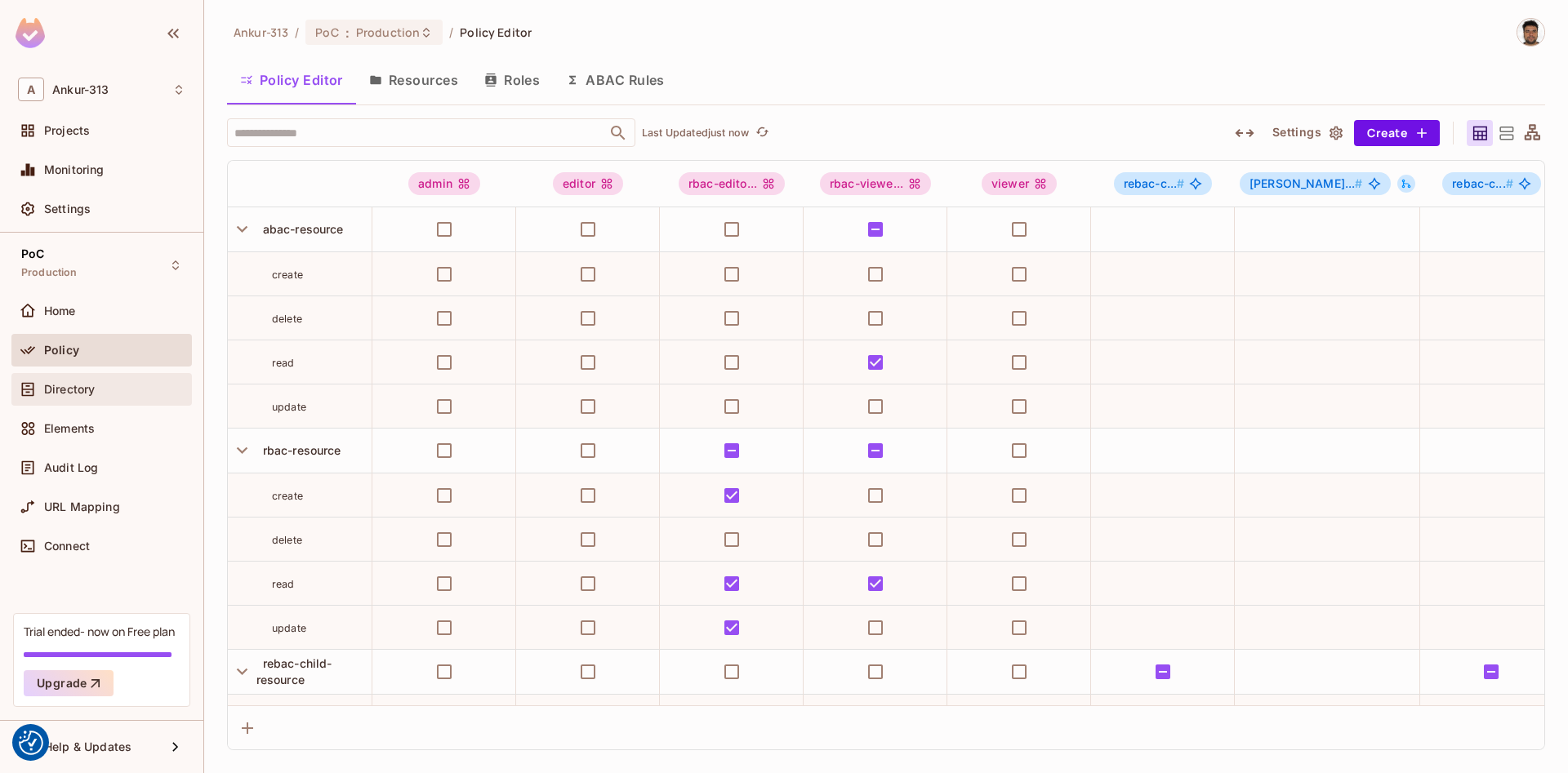
click at [90, 383] on span "Directory" at bounding box center [70, 389] width 51 height 13
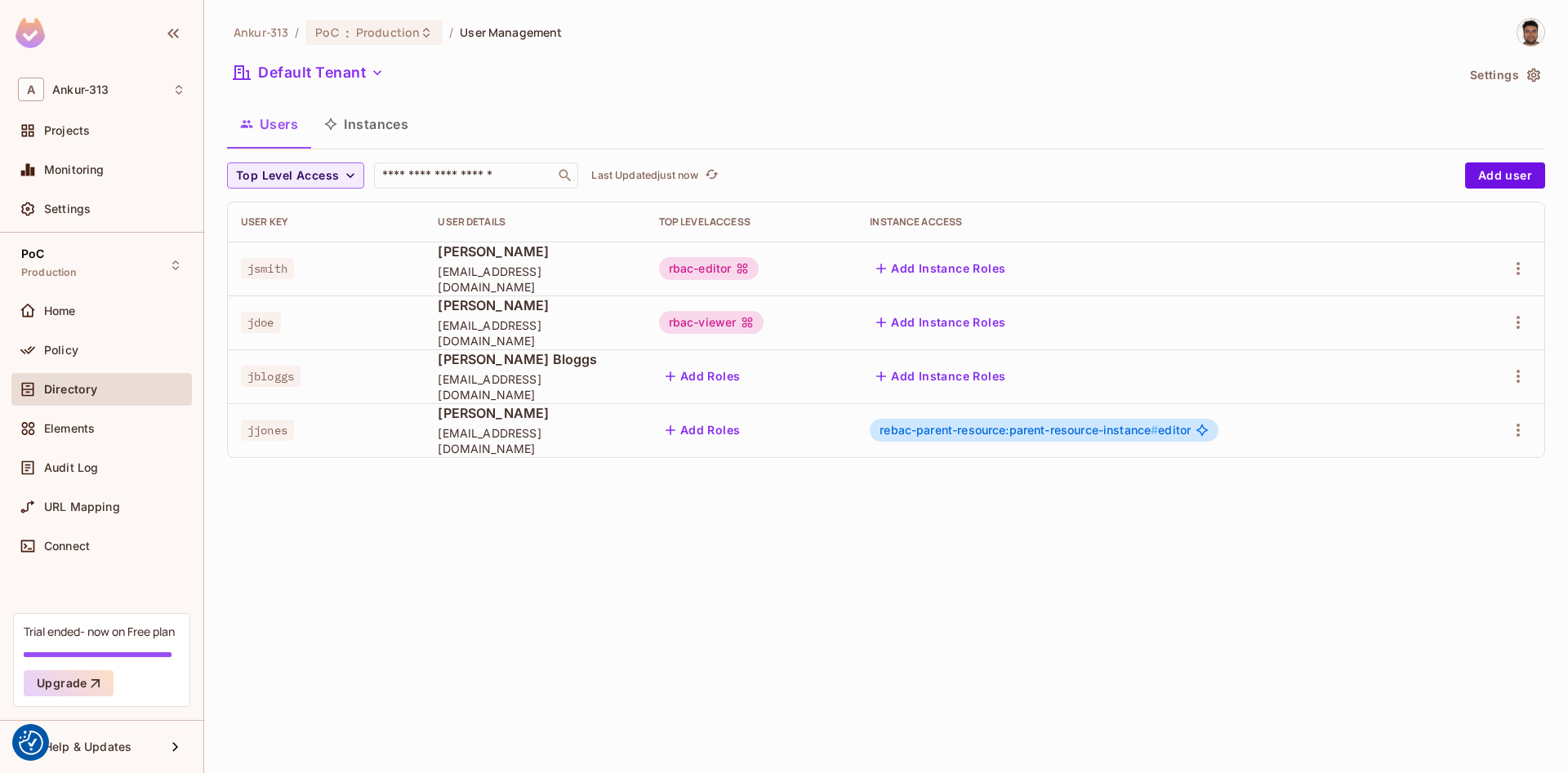
click at [380, 127] on button "Instances" at bounding box center [367, 124] width 110 height 41
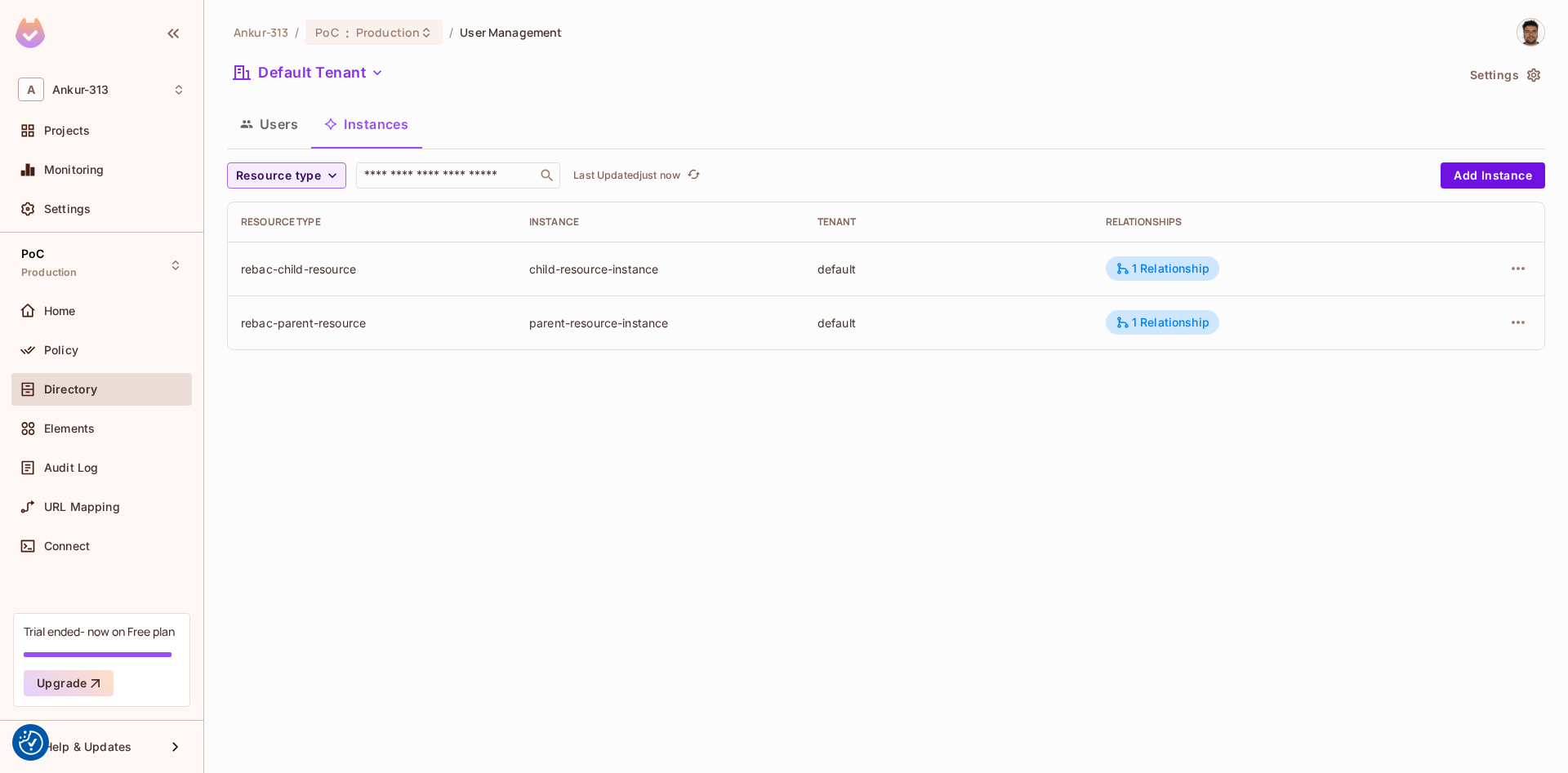
click at [606, 275] on div "child-resource-instance" at bounding box center [660, 269] width 262 height 16
click at [768, 650] on div "Ankur-313 / PoC : Production / User Management Default Tenant Settings Users In…" at bounding box center [885, 386] width 1363 height 773
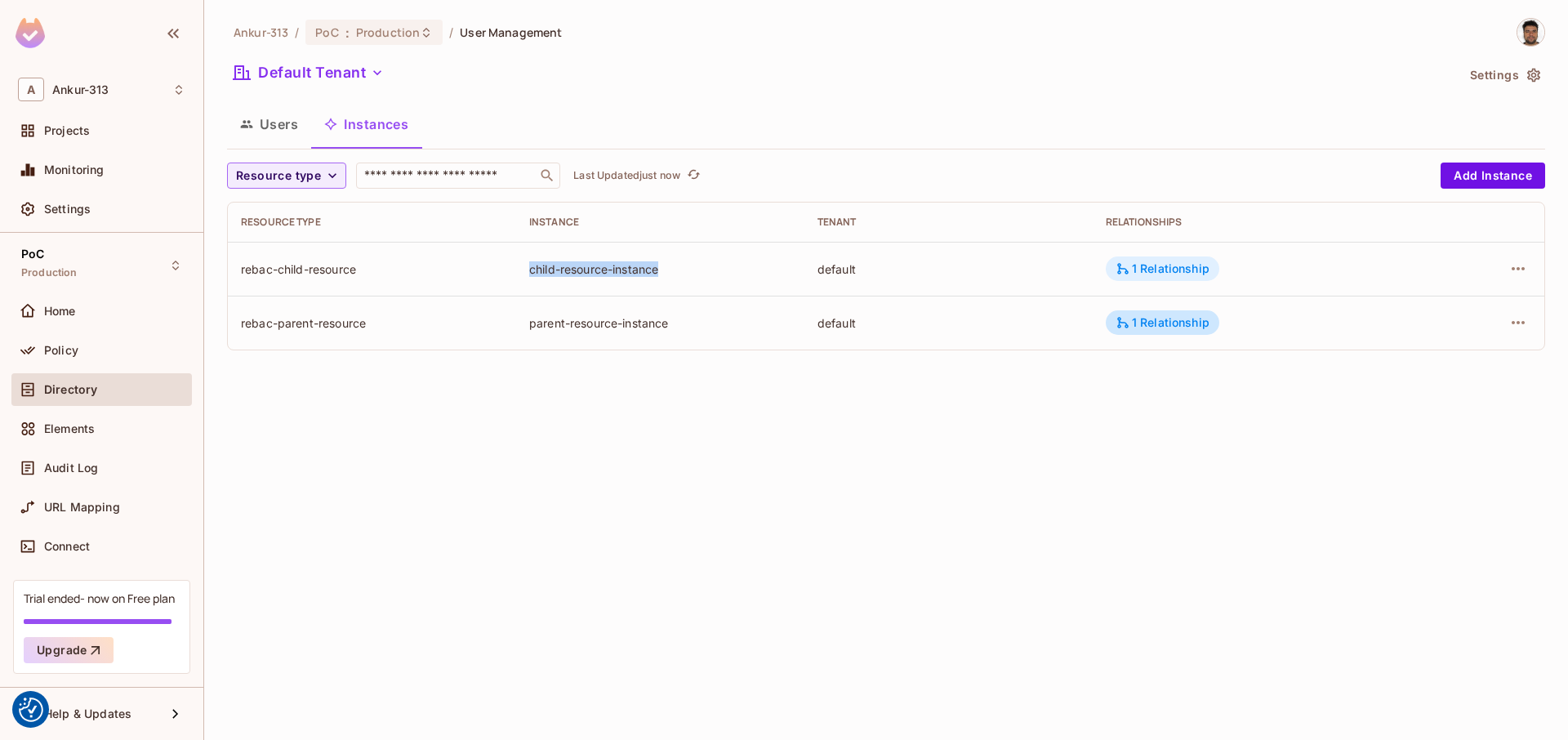
click at [1159, 271] on div "1 Relationship" at bounding box center [1162, 269] width 94 height 15
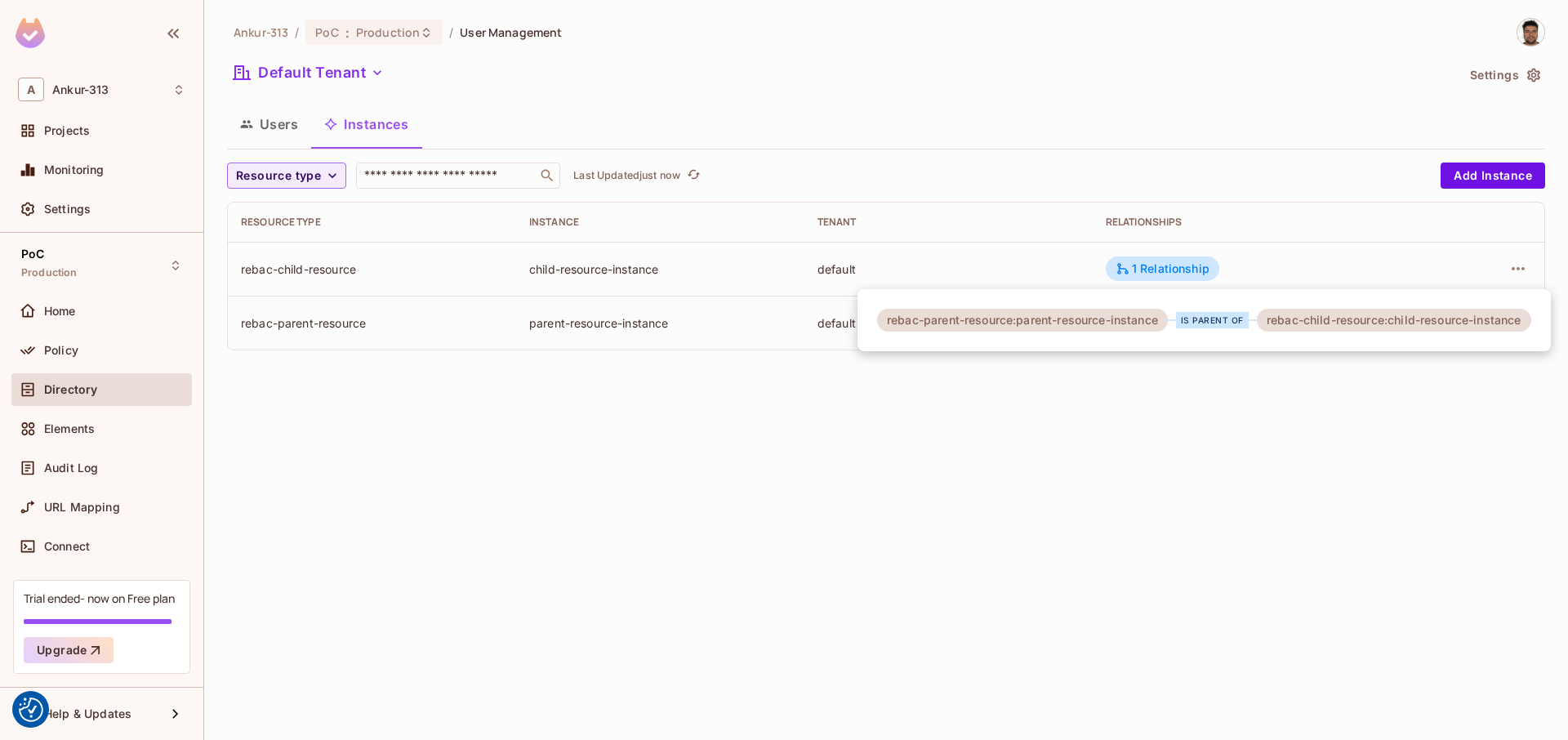
click at [1081, 432] on div at bounding box center [784, 370] width 1568 height 740
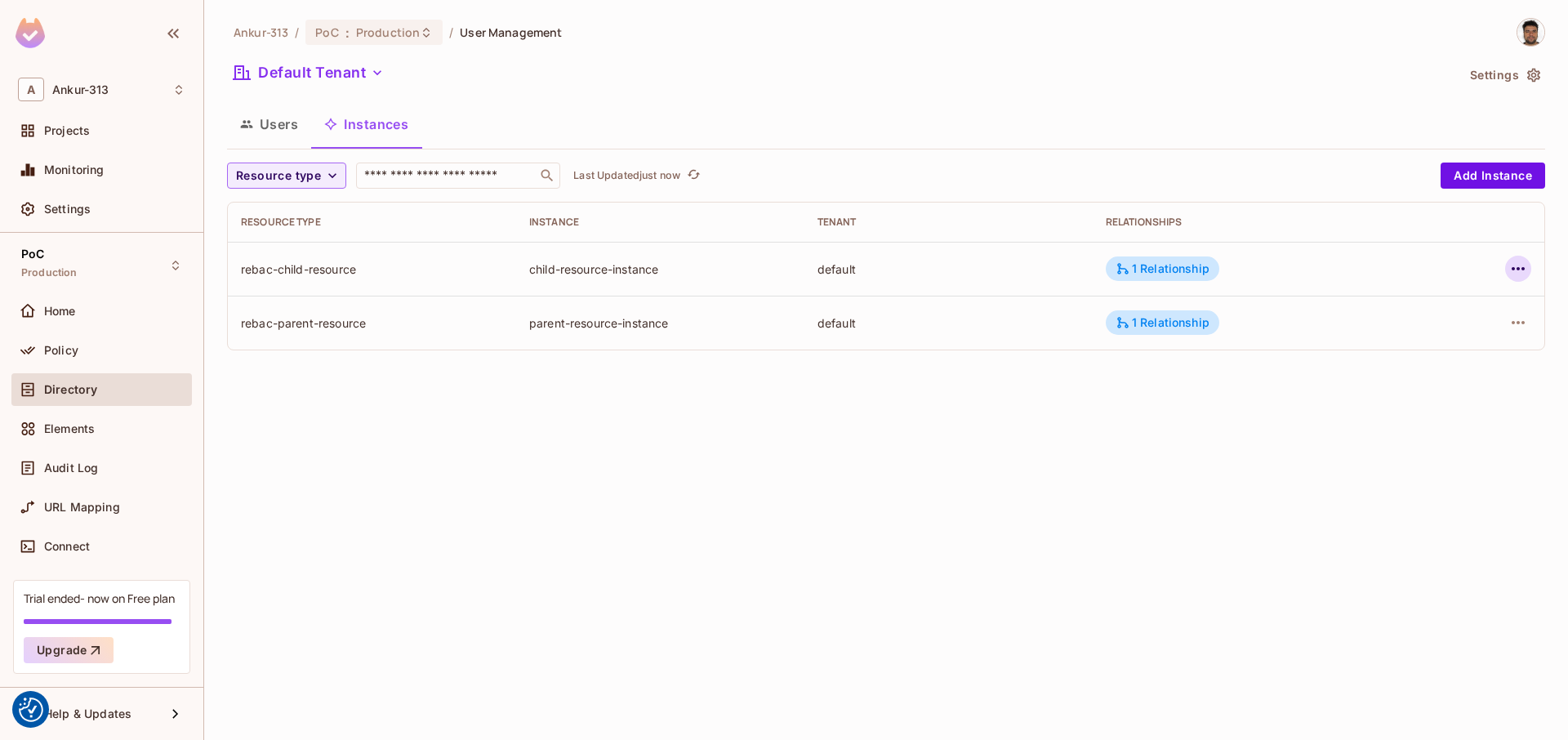
click at [1518, 266] on icon "button" at bounding box center [1518, 269] width 20 height 20
click at [1407, 343] on div "Edit Attributes" at bounding box center [1398, 342] width 81 height 16
click at [1517, 266] on icon "button" at bounding box center [1518, 269] width 20 height 20
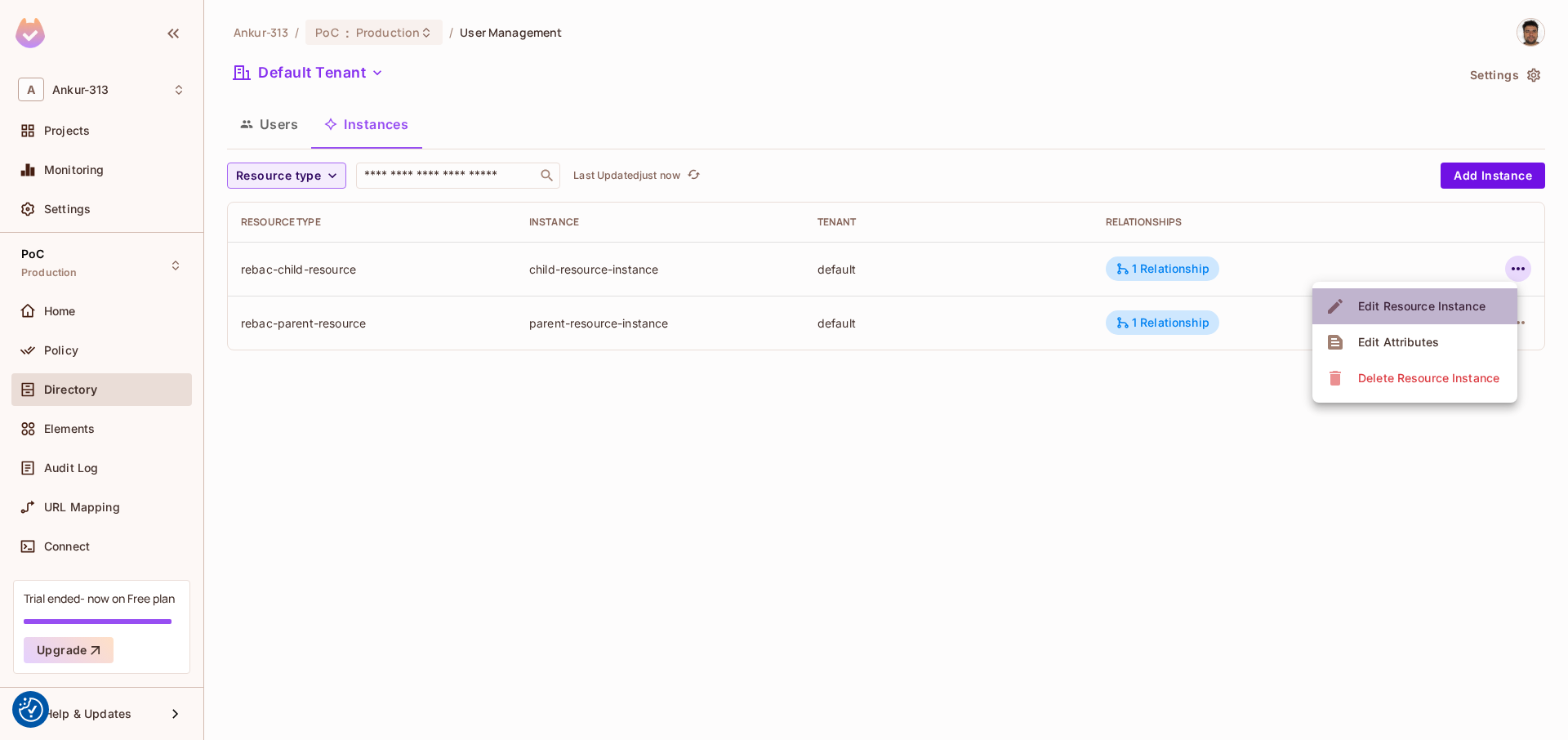
click at [1422, 306] on div "Edit Resource Instance" at bounding box center [1421, 307] width 127 height 16
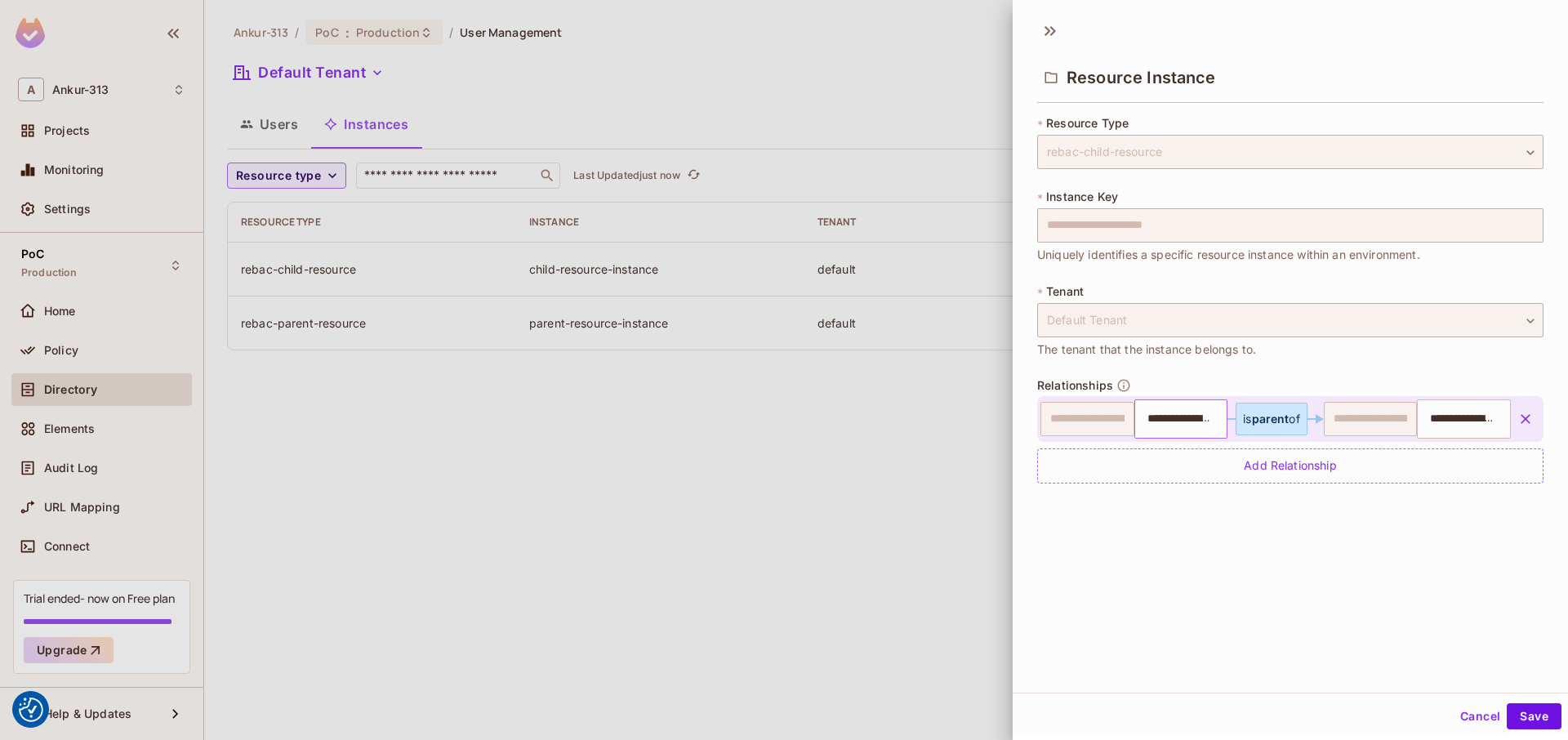
click at [1174, 423] on input "**********" at bounding box center [1178, 419] width 83 height 33
click at [1473, 725] on button "Cancel" at bounding box center [1480, 717] width 53 height 26
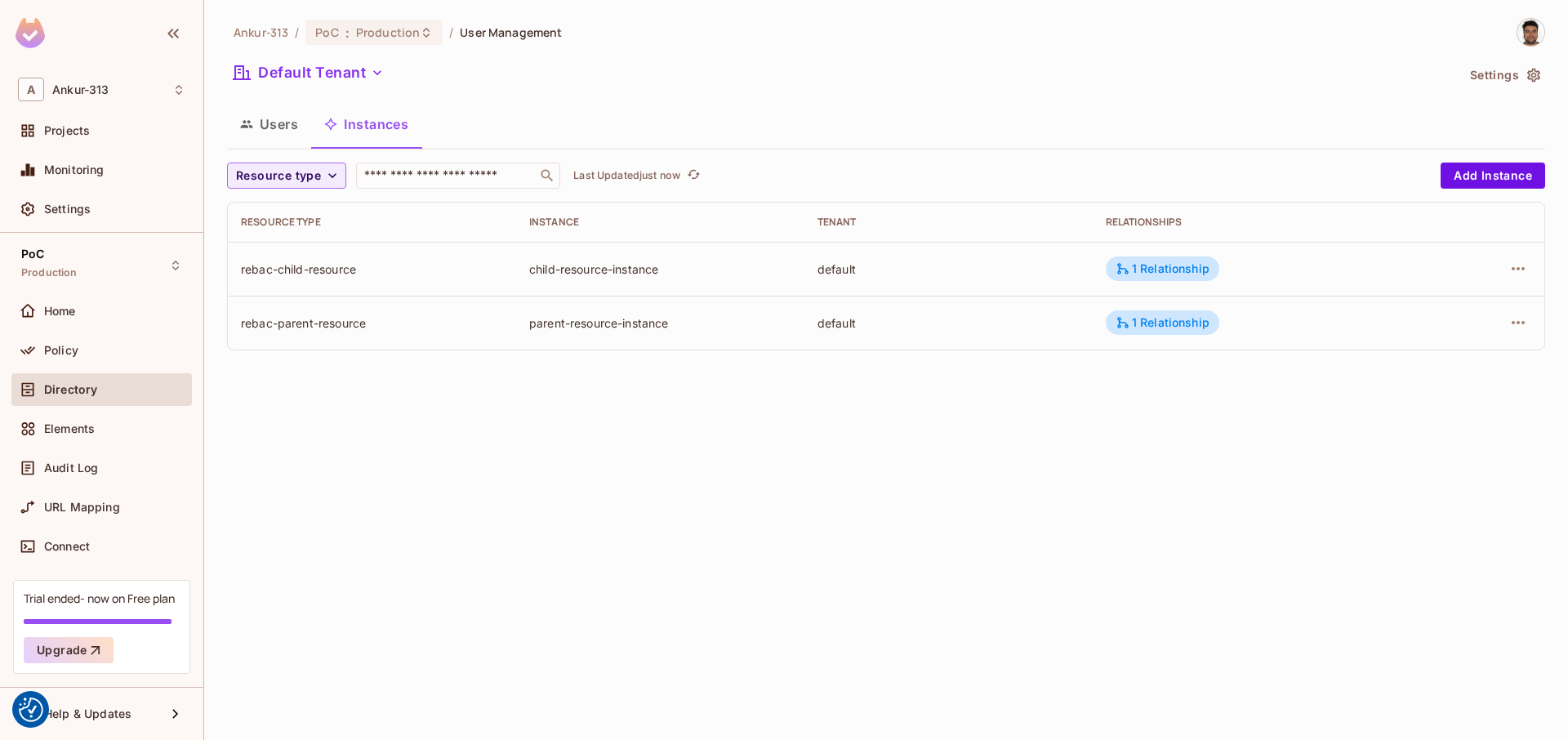
click at [463, 405] on div "Ankur-313 / PoC : Production / User Management Default Tenant Settings Users In…" at bounding box center [885, 370] width 1363 height 740
click at [523, 459] on div "Ankur-313 / PoC : Production / User Management Default Tenant Settings Users In…" at bounding box center [885, 370] width 1363 height 740
click at [62, 349] on span "Policy" at bounding box center [62, 350] width 35 height 13
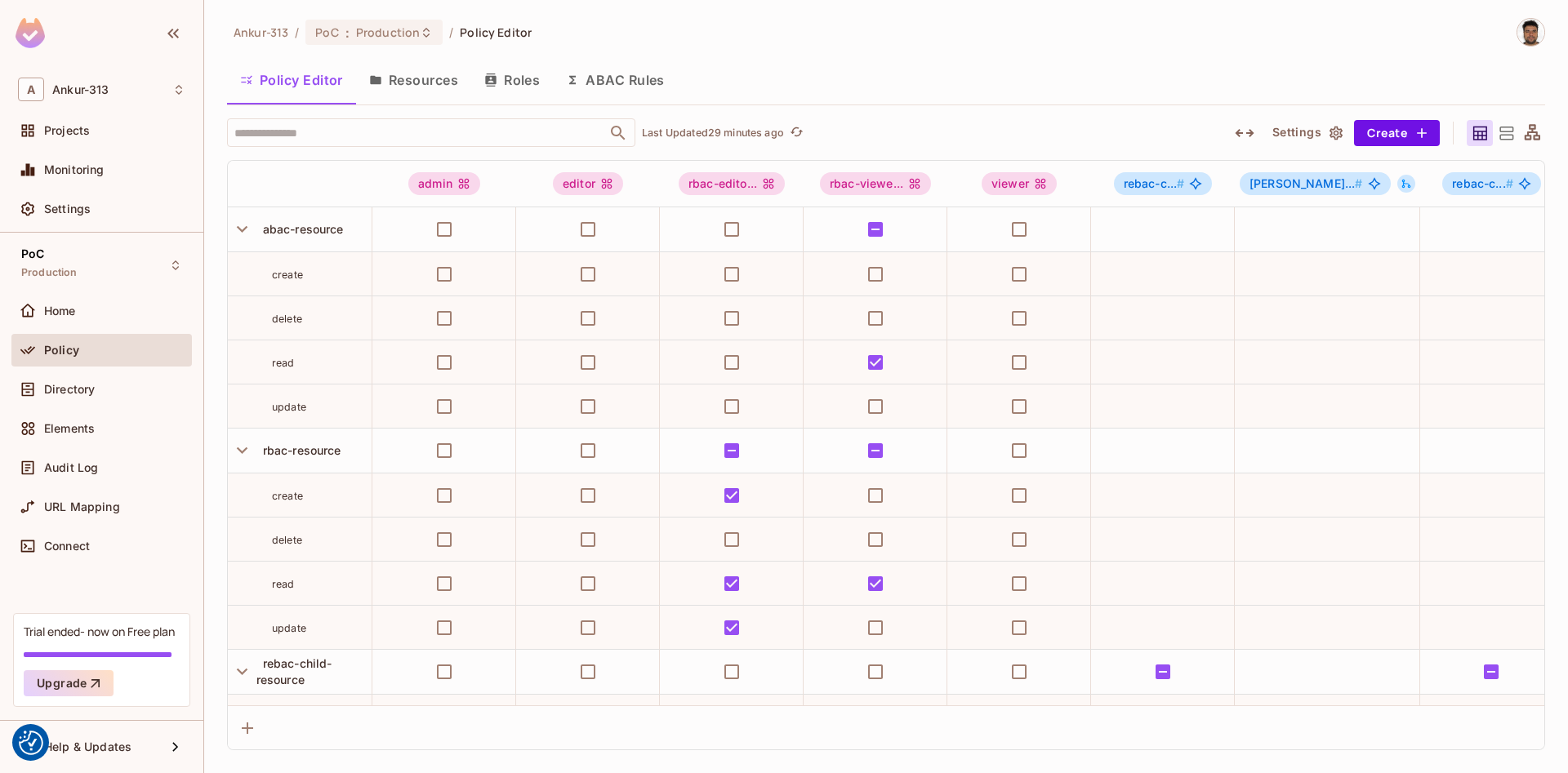
click at [510, 85] on button "Roles" at bounding box center [511, 81] width 81 height 41
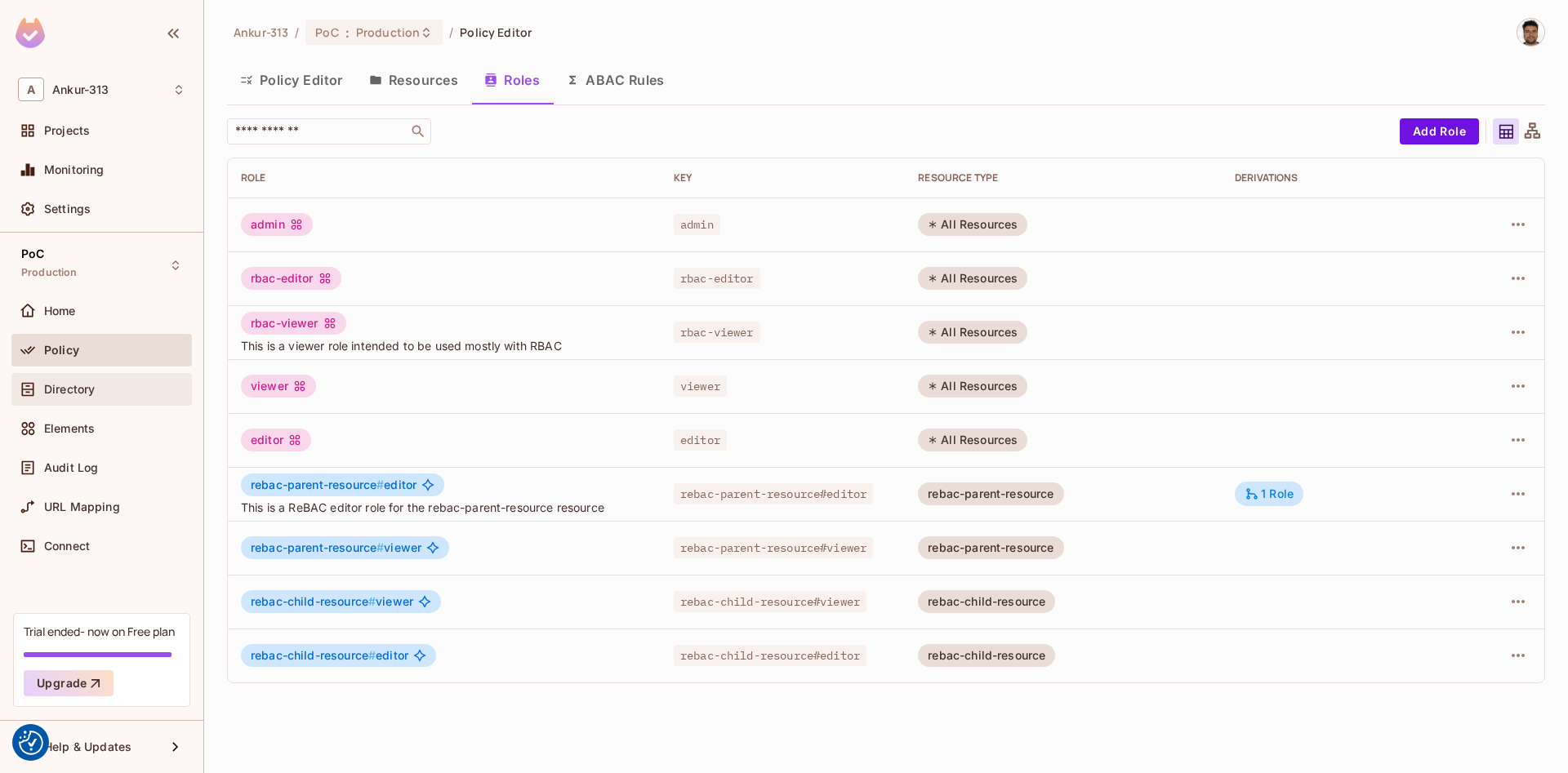
click at [63, 376] on div "Directory" at bounding box center [102, 389] width 181 height 33
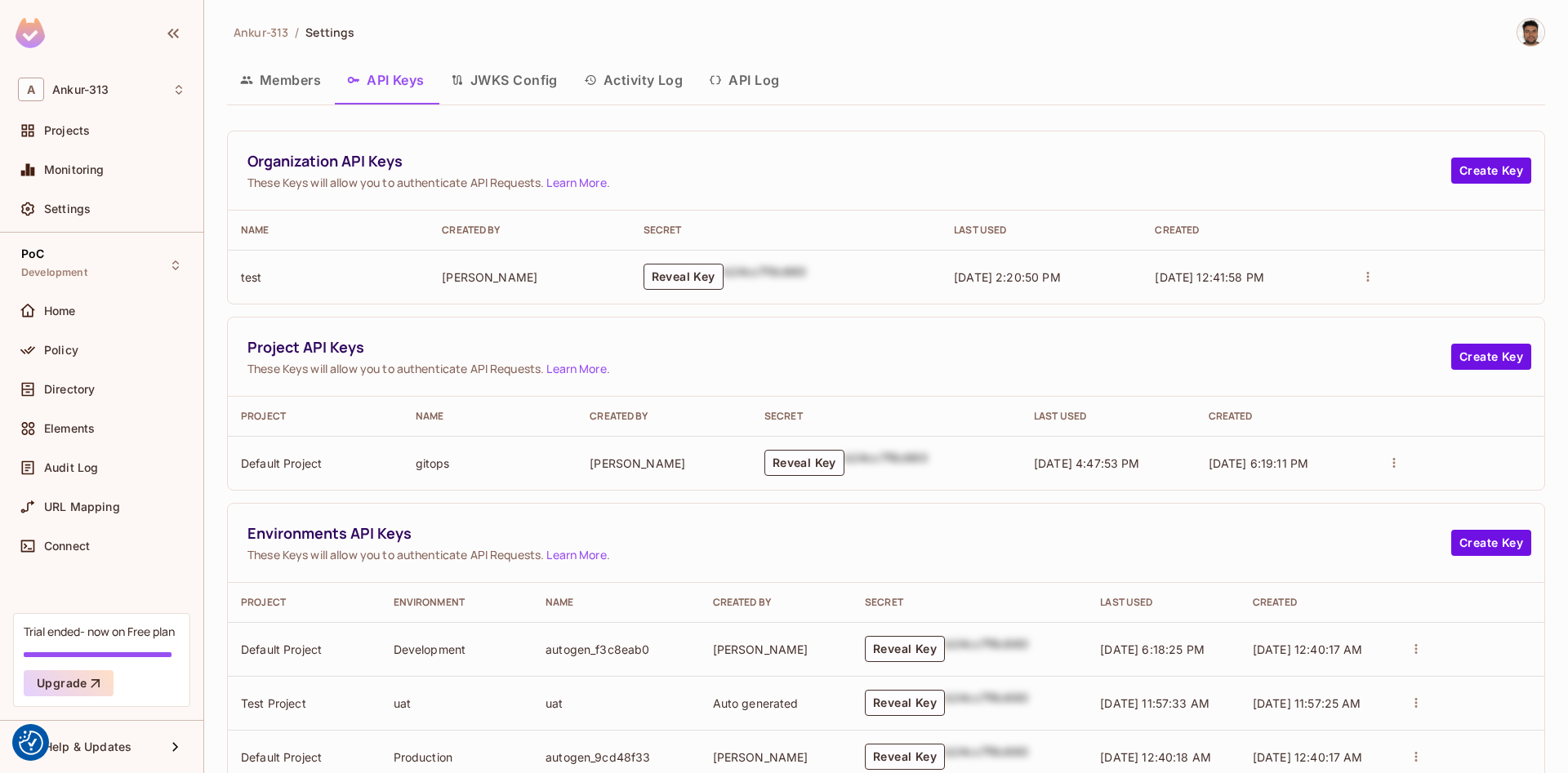
click at [932, 53] on div "Ankur-313 / Settings Members API Keys JWKS Config Activity Log API Log Organiza…" at bounding box center [886, 623] width 1318 height 1211
